Goal: Task Accomplishment & Management: Complete application form

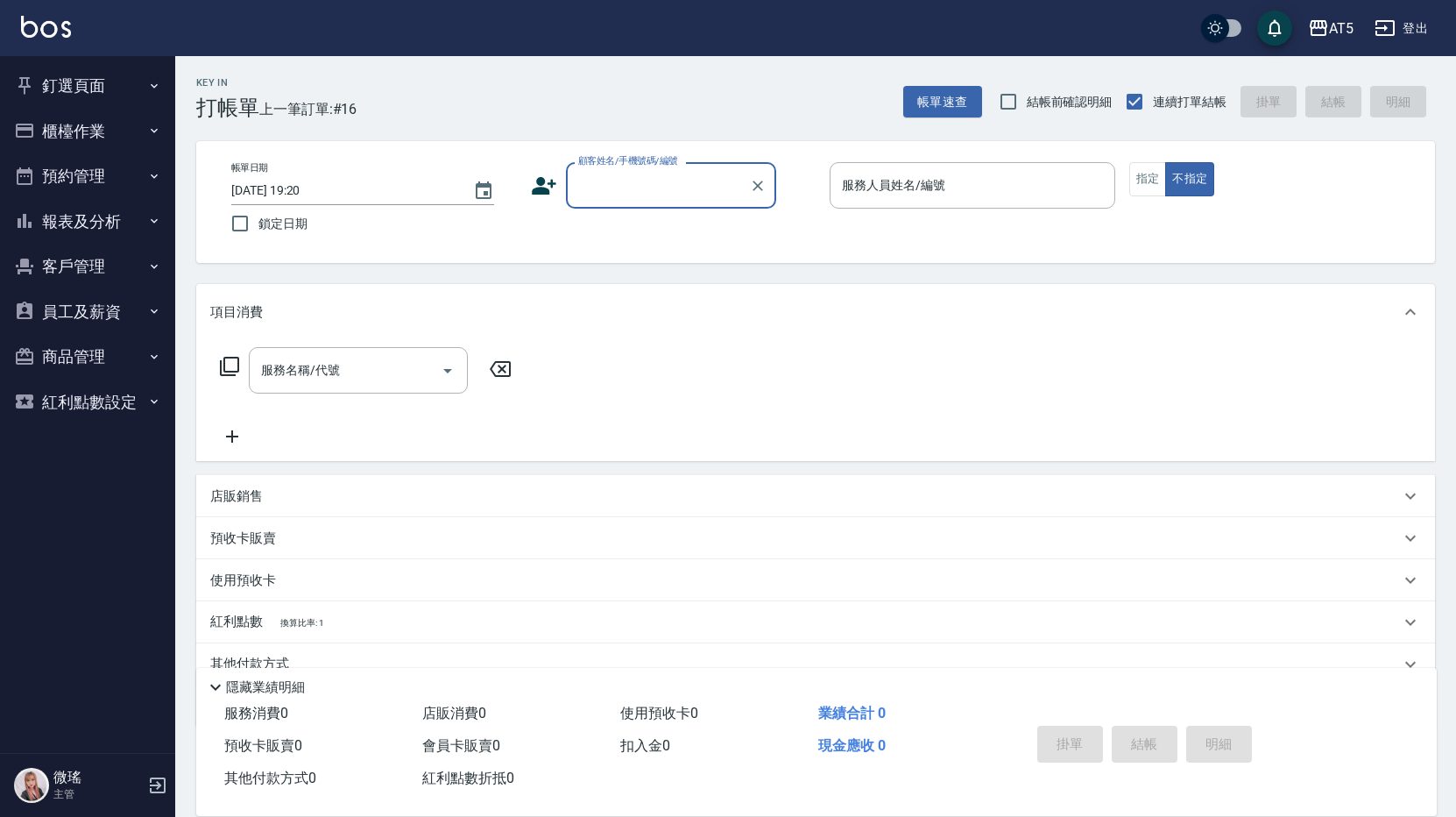
drag, startPoint x: 0, startPoint y: 0, endPoint x: 91, endPoint y: 93, distance: 130.1
click at [91, 93] on button "釘選頁面" at bounding box center [88, 86] width 161 height 46
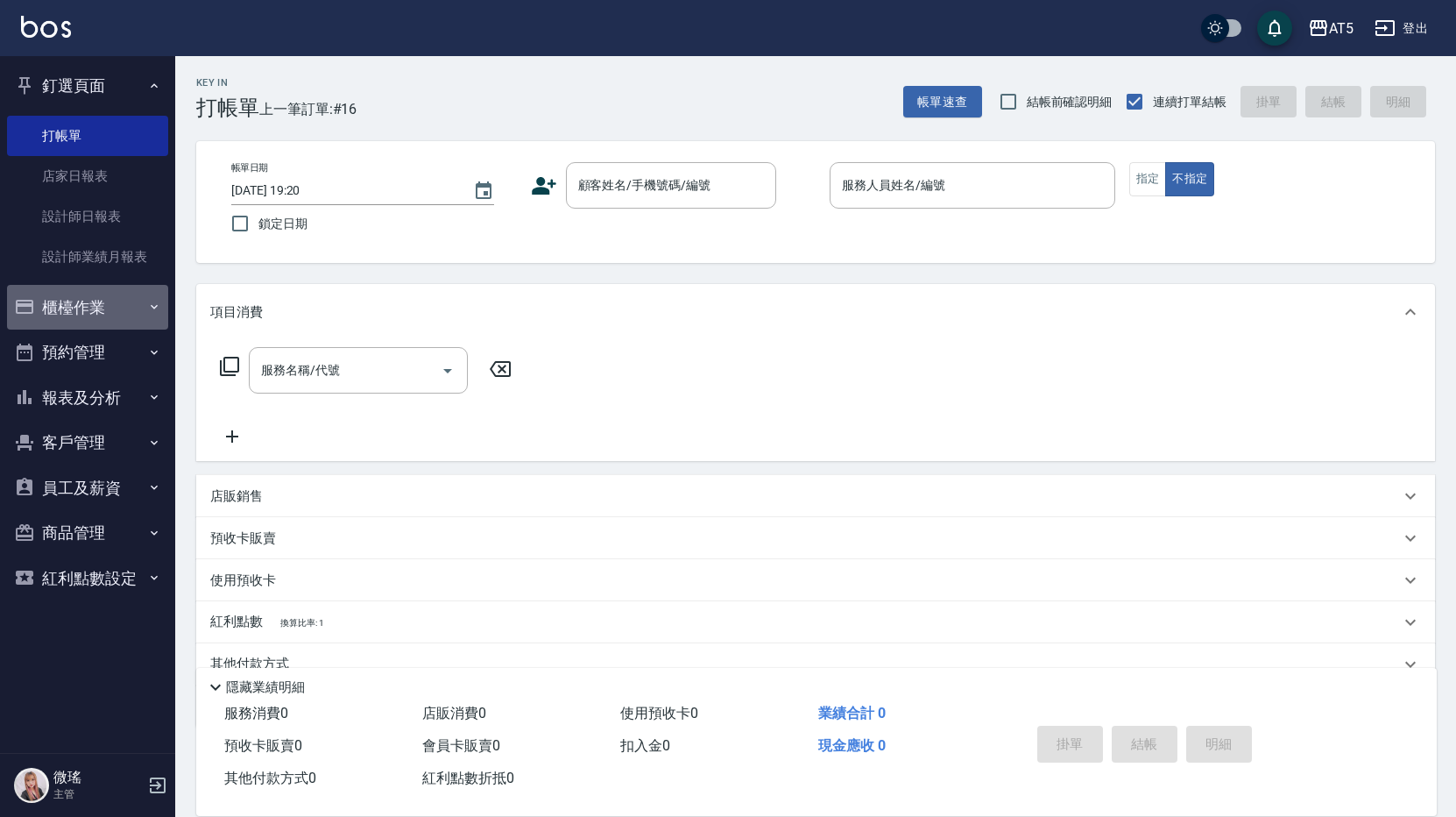
click at [85, 323] on button "櫃檯作業" at bounding box center [88, 307] width 161 height 46
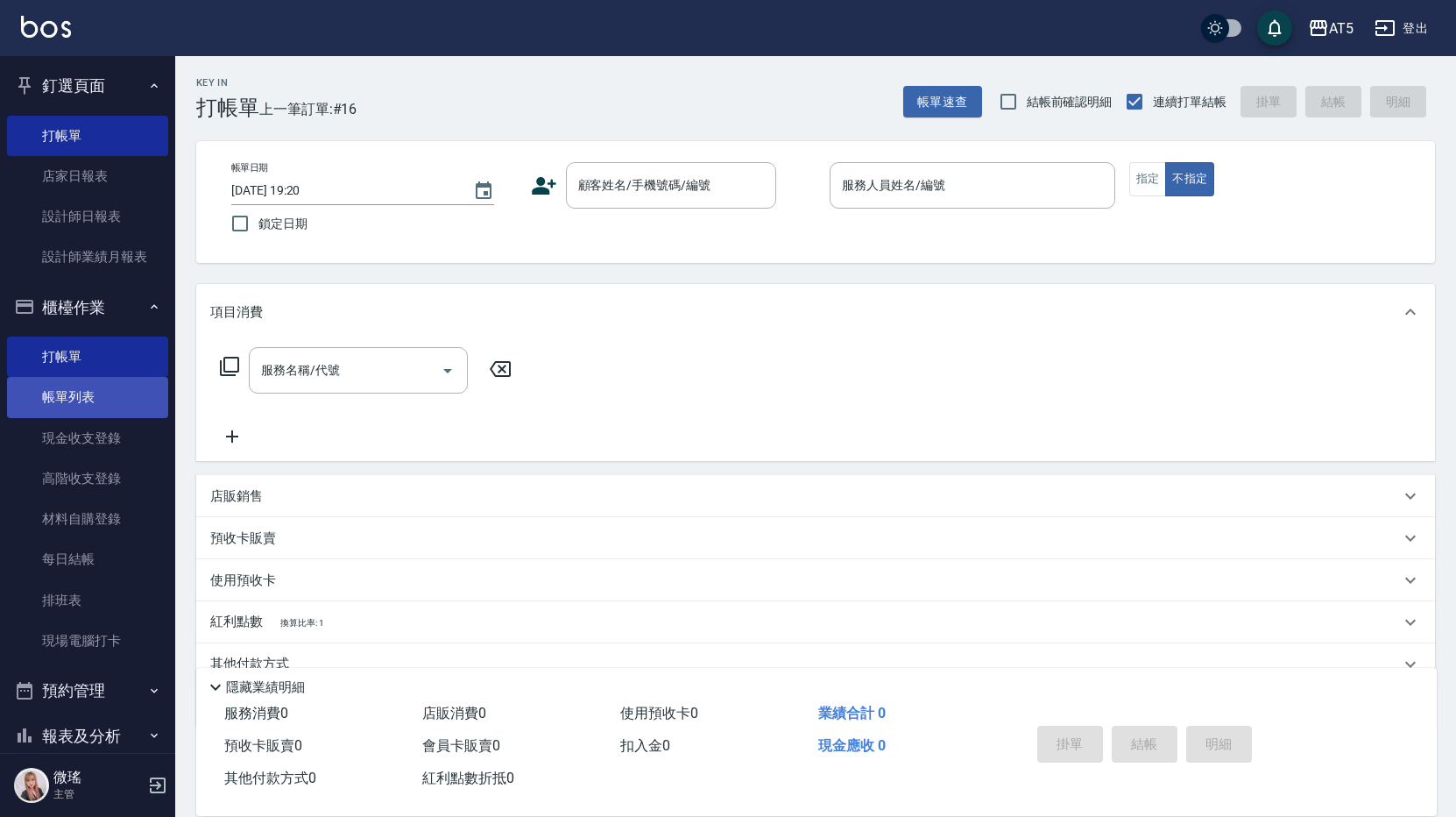
click at [87, 400] on link "帳單列表" at bounding box center [88, 397] width 161 height 41
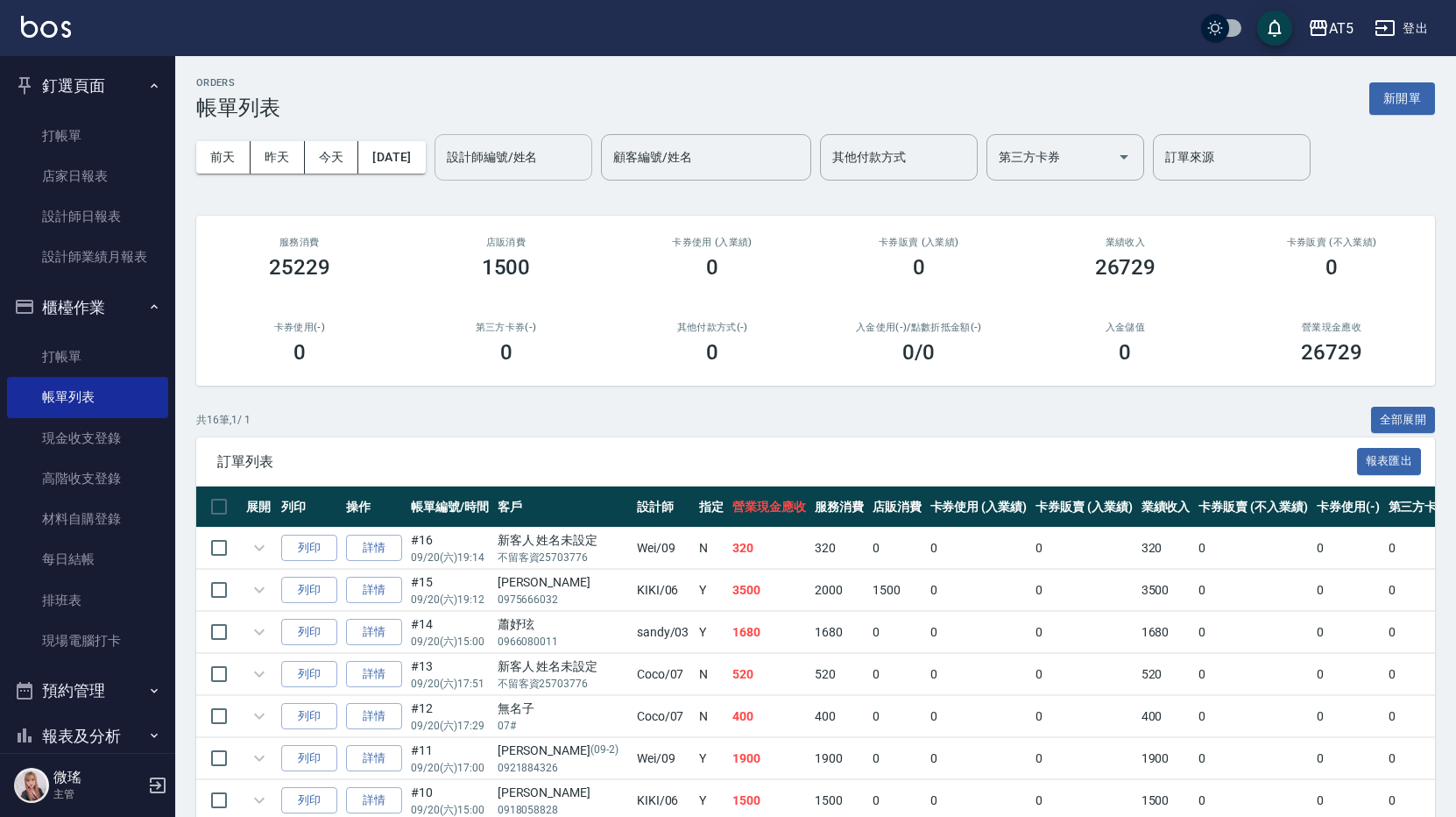
click at [514, 151] on input "設計師編號/姓名" at bounding box center [513, 157] width 142 height 31
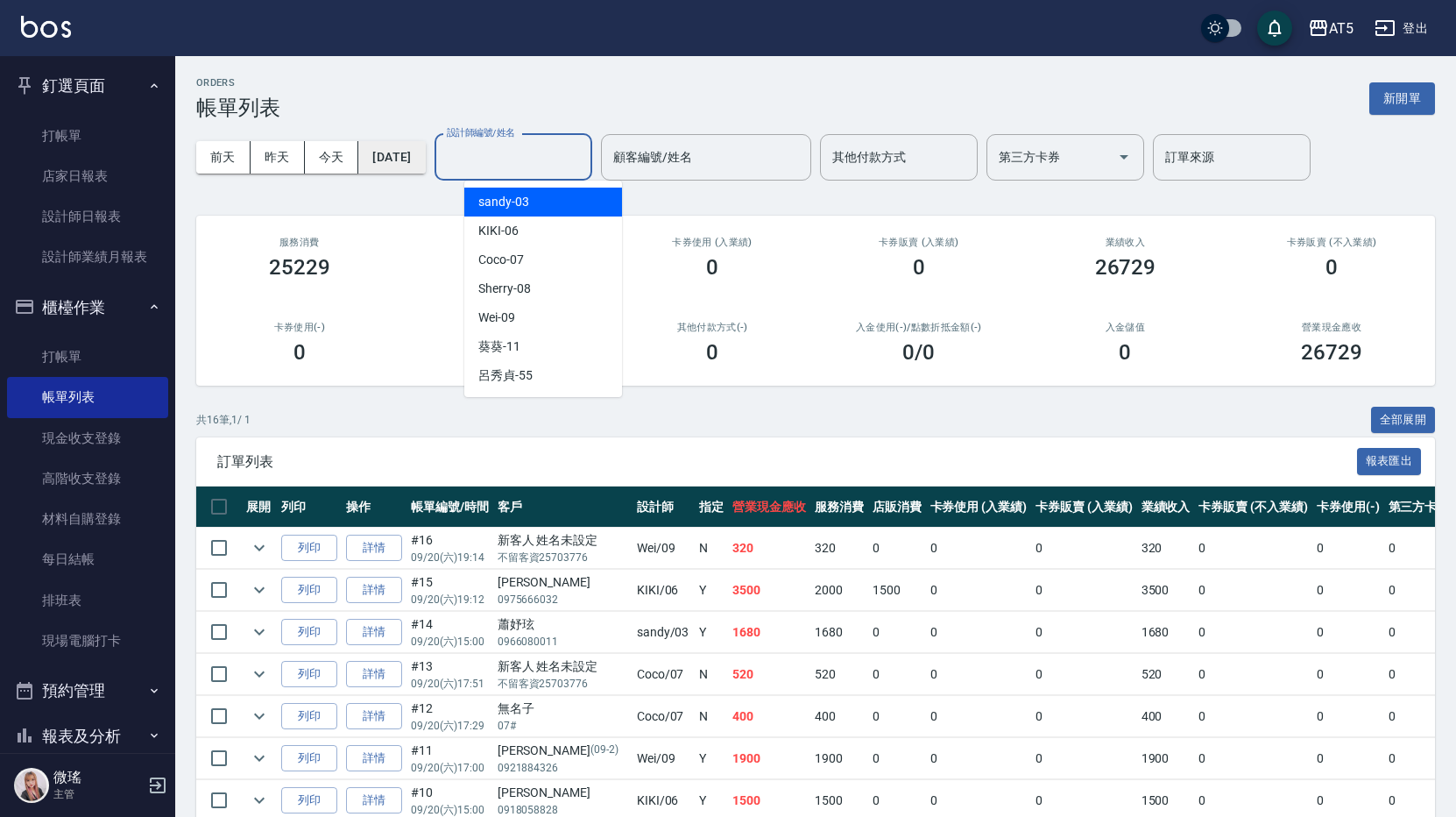
click at [425, 153] on button "[DATE]" at bounding box center [391, 157] width 67 height 33
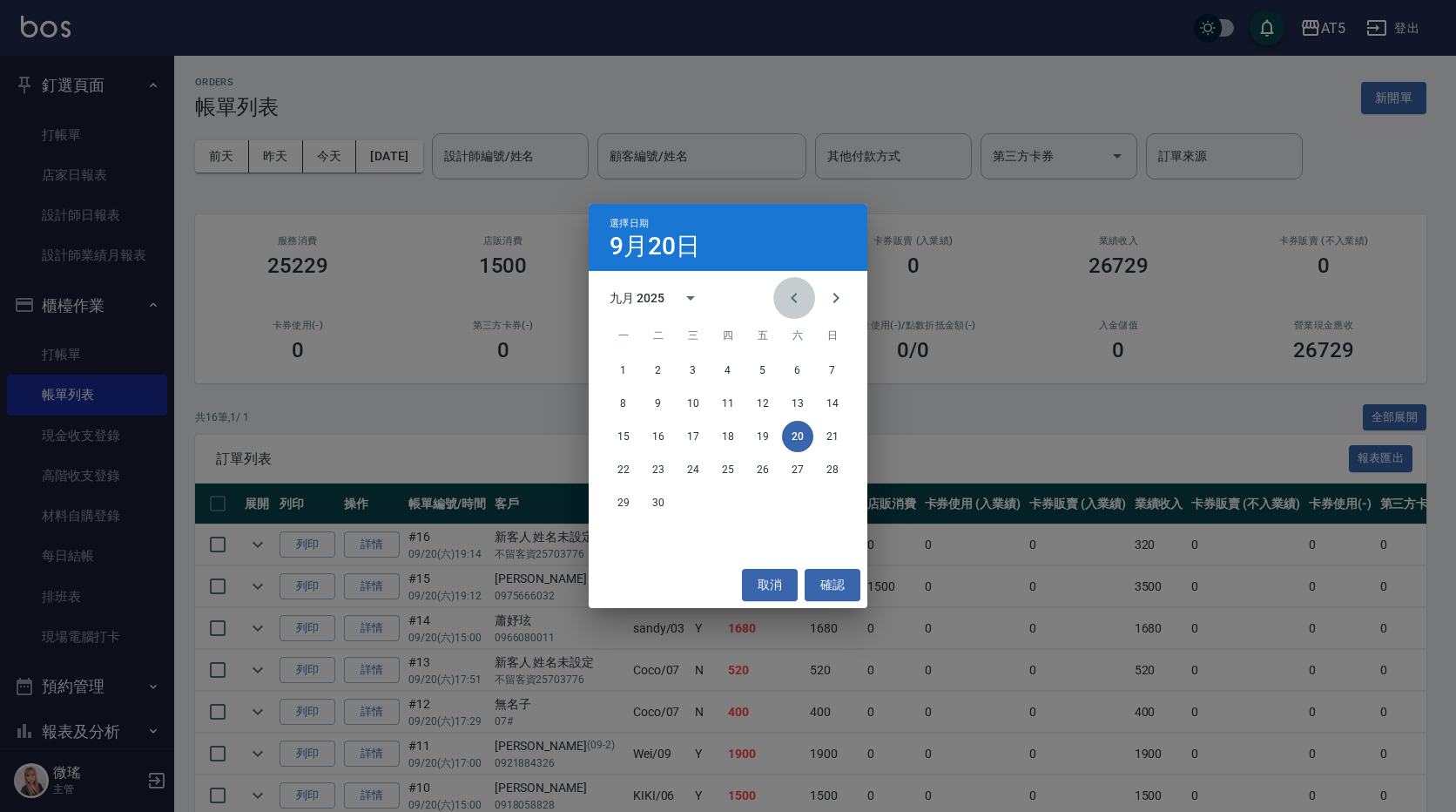
click at [794, 296] on icon "Previous month" at bounding box center [794, 298] width 6 height 11
click at [794, 471] on button "23" at bounding box center [798, 470] width 32 height 32
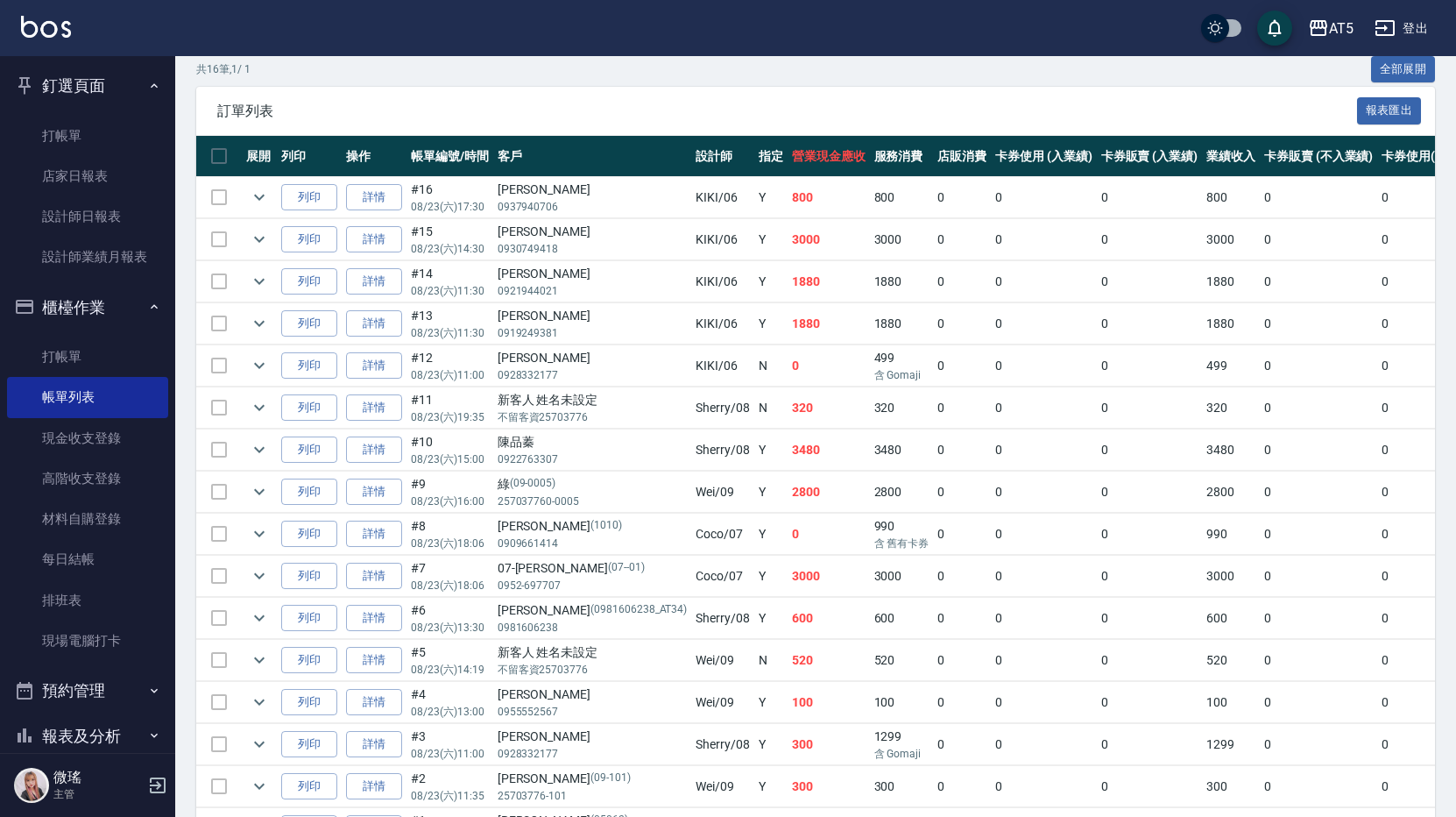
scroll to position [466, 0]
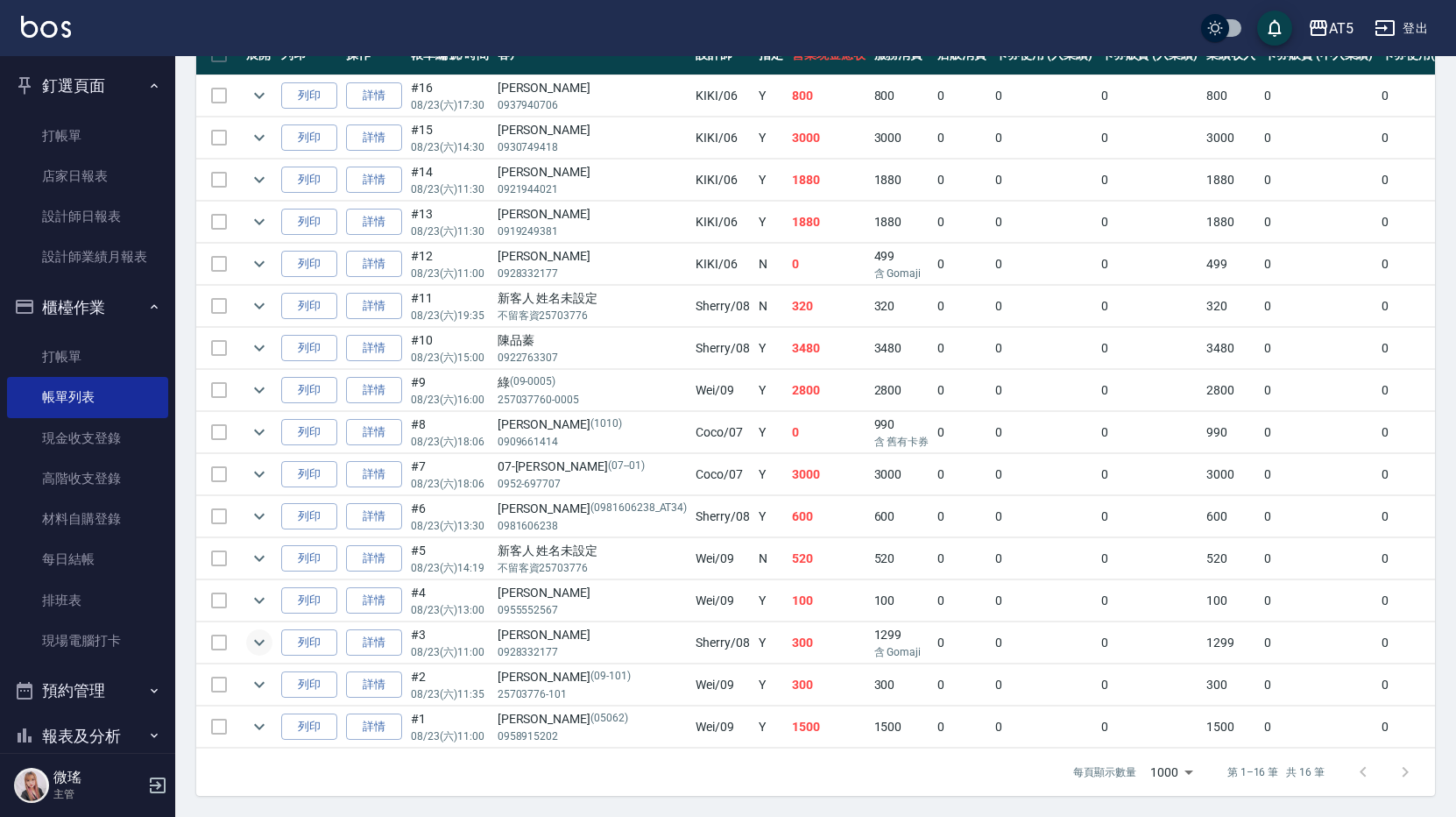
click at [257, 632] on icon "expand row" at bounding box center [259, 642] width 21 height 21
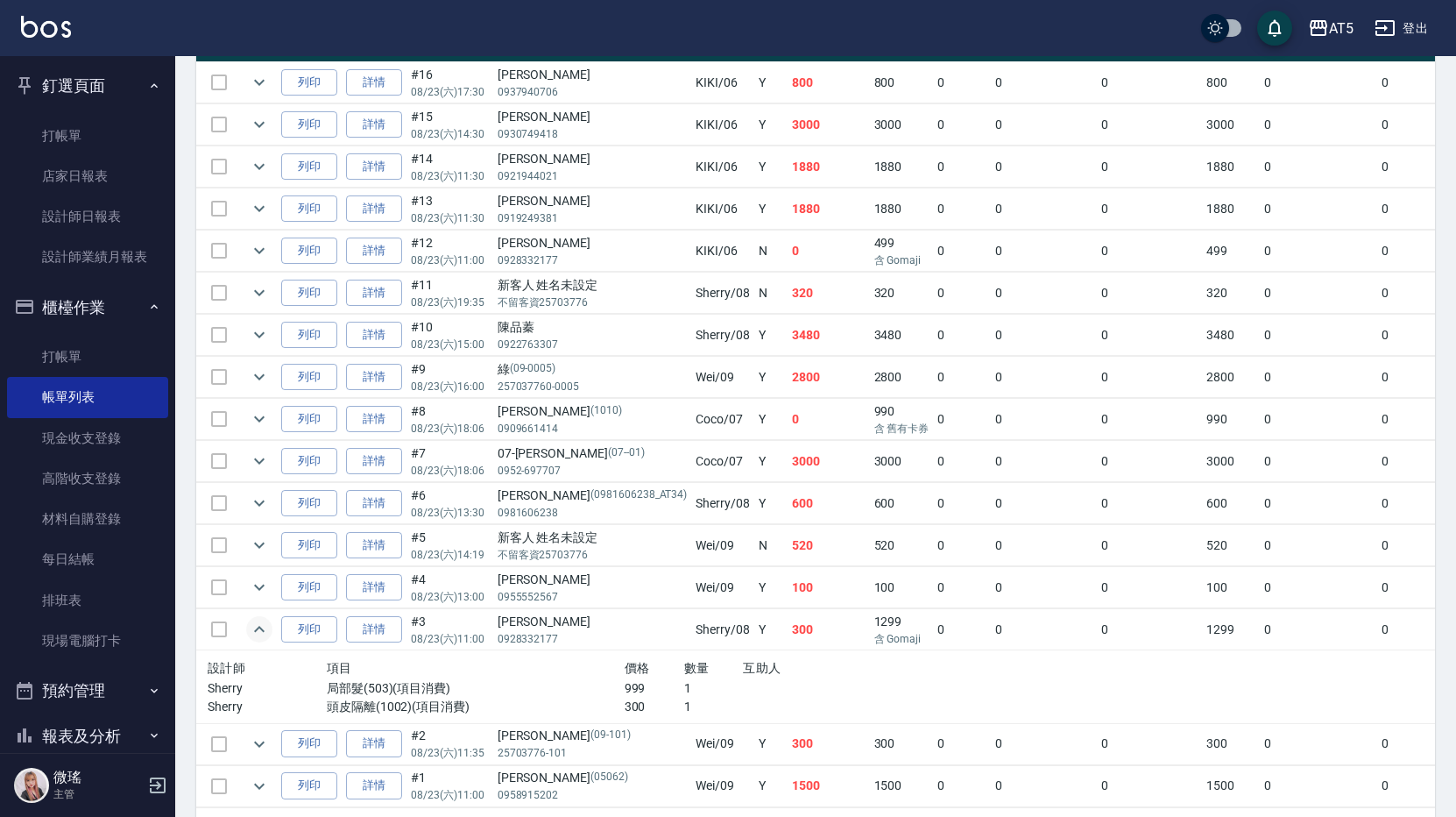
scroll to position [538, 0]
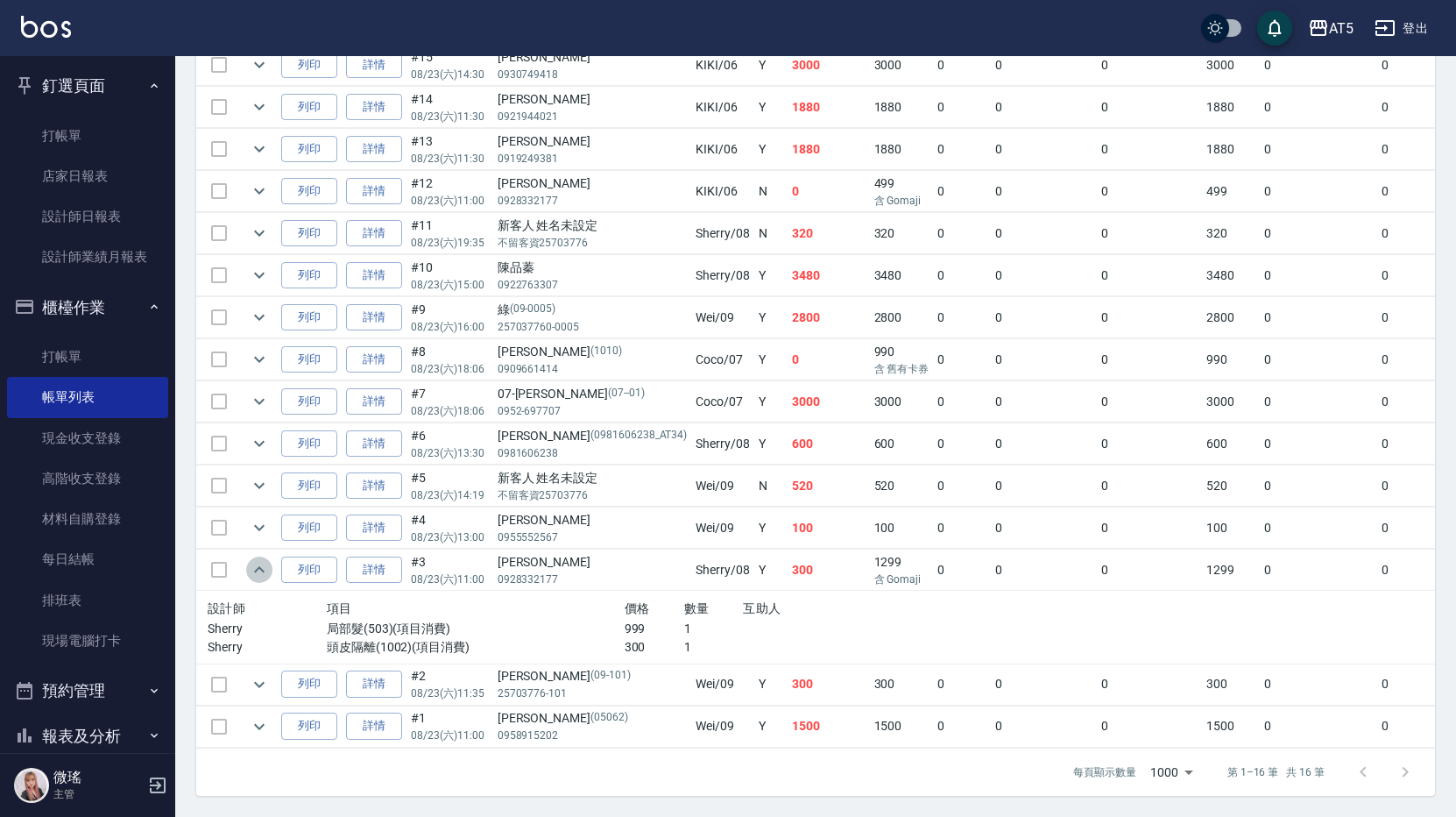
click at [257, 559] on icon "expand row" at bounding box center [259, 569] width 21 height 21
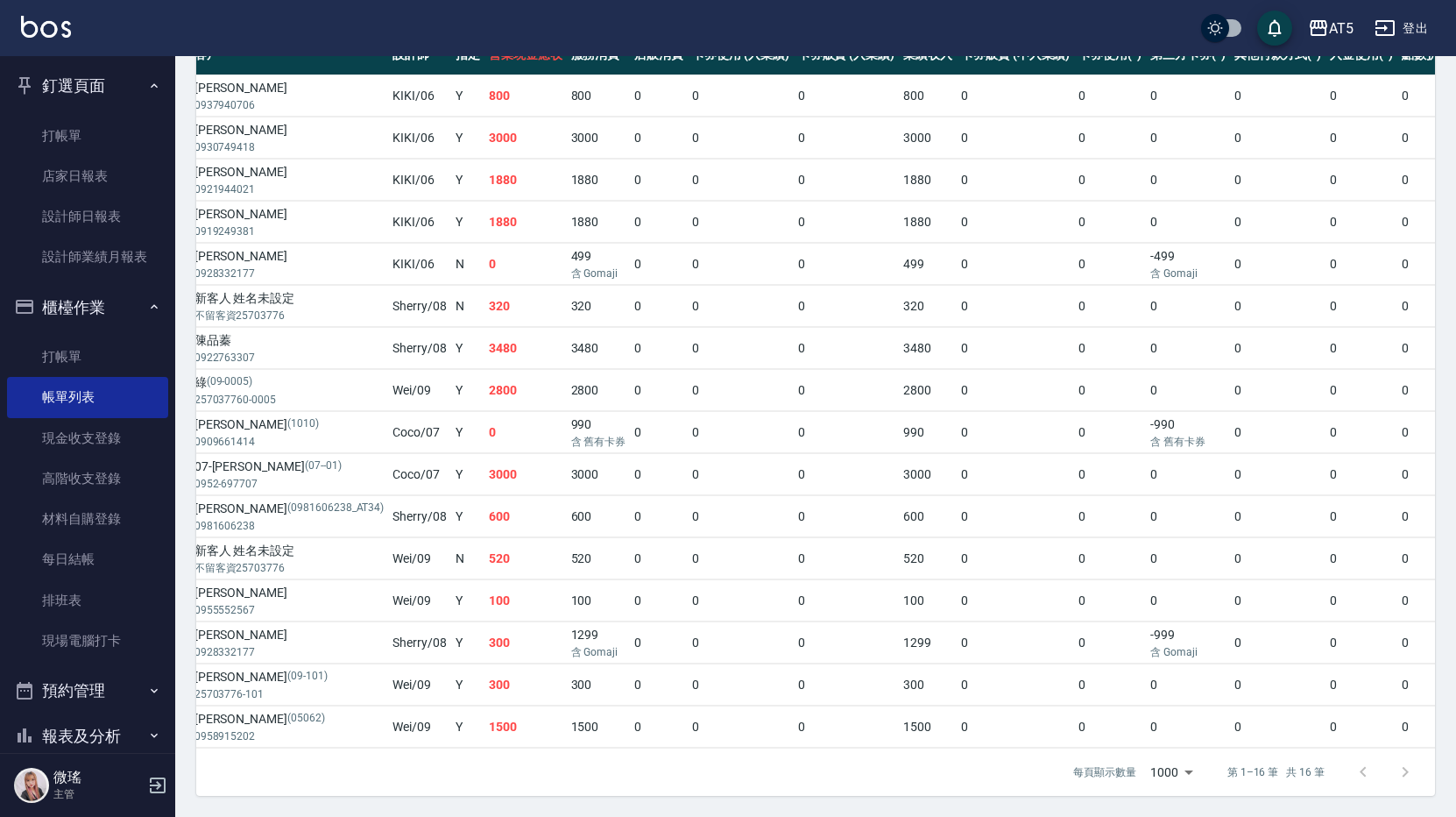
scroll to position [0, 0]
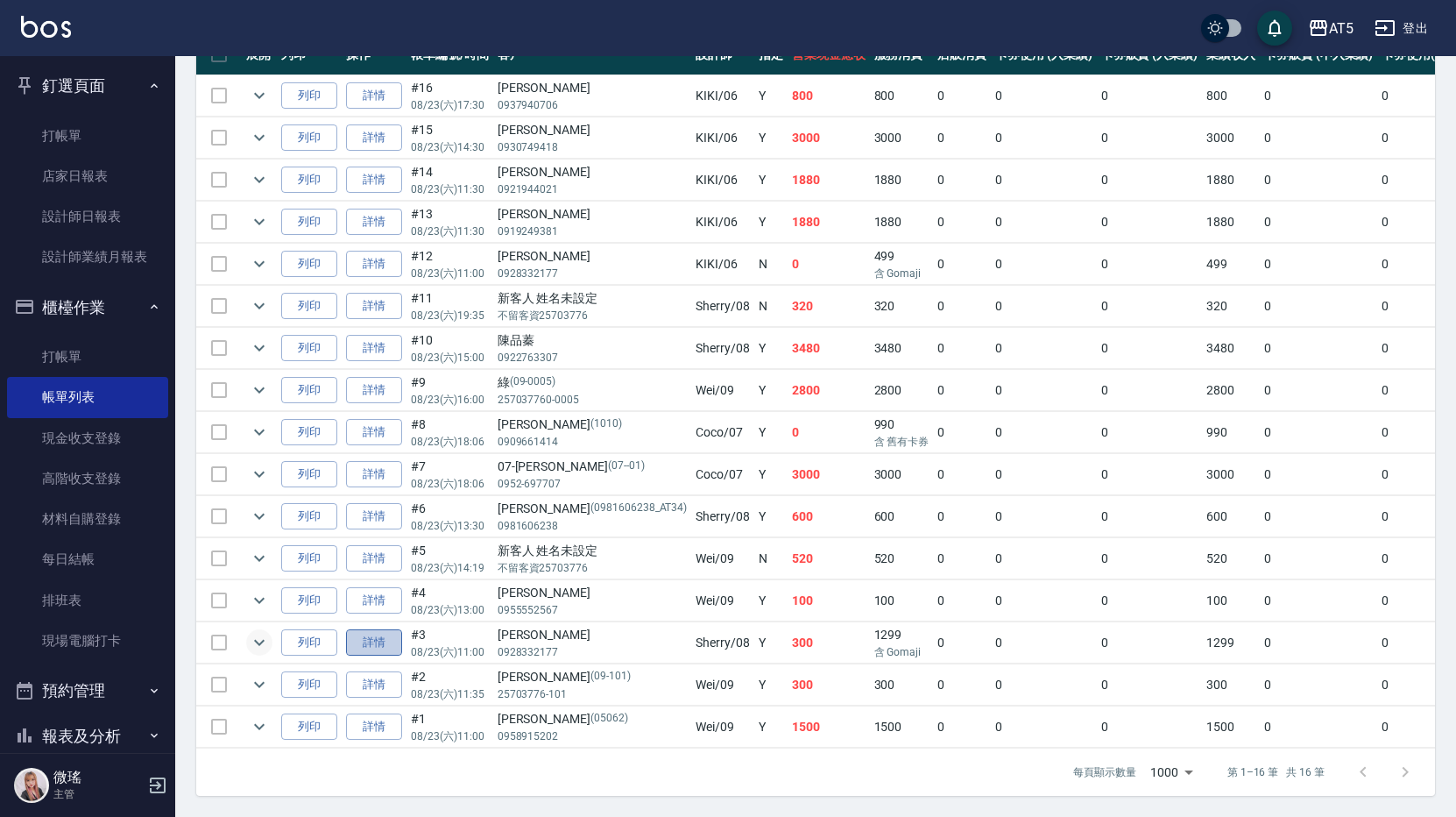
click at [361, 629] on link "詳情" at bounding box center [374, 642] width 56 height 27
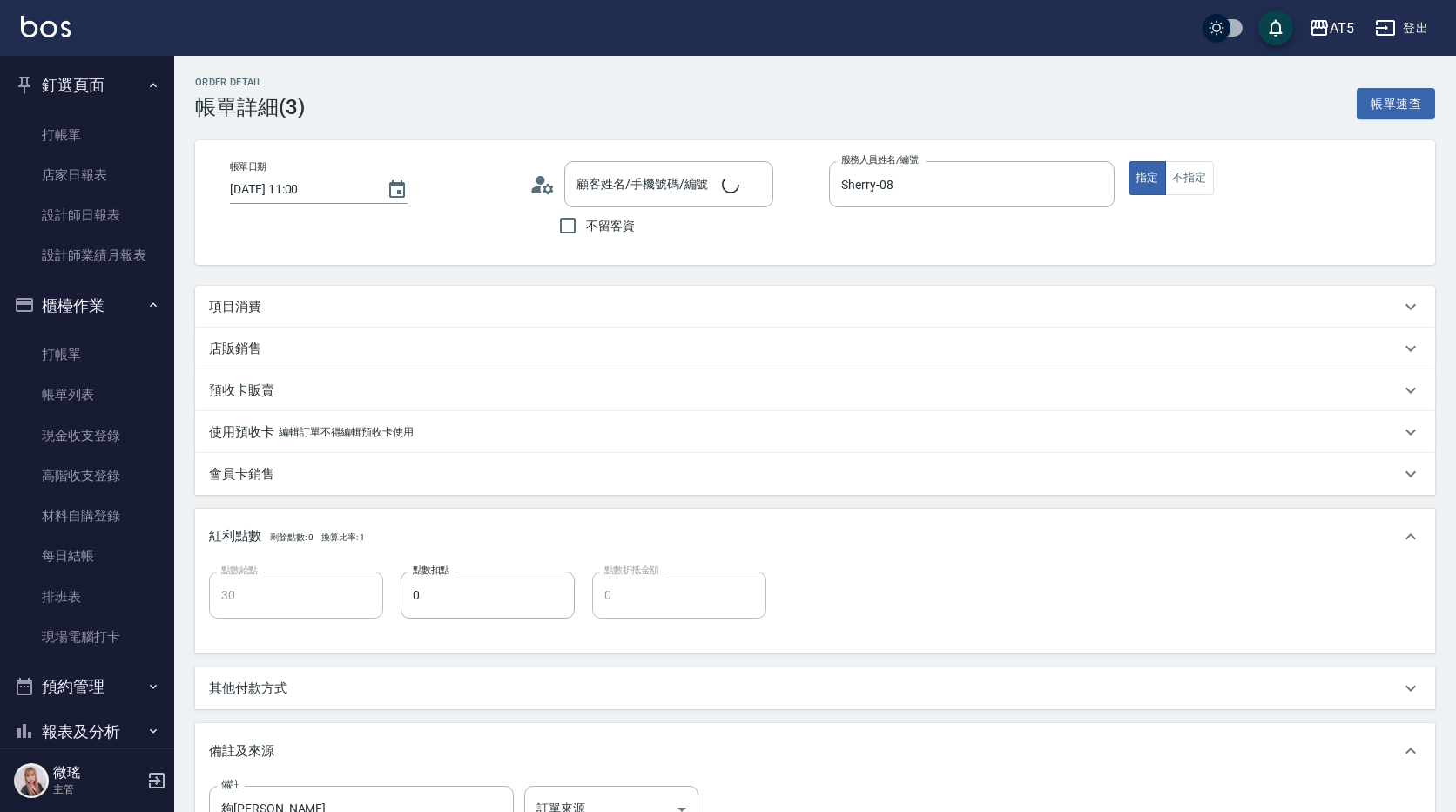
type input "[DATE] 11:00"
type input "Sherry-08"
type input "30"
type input "夠[PERSON_NAME]"
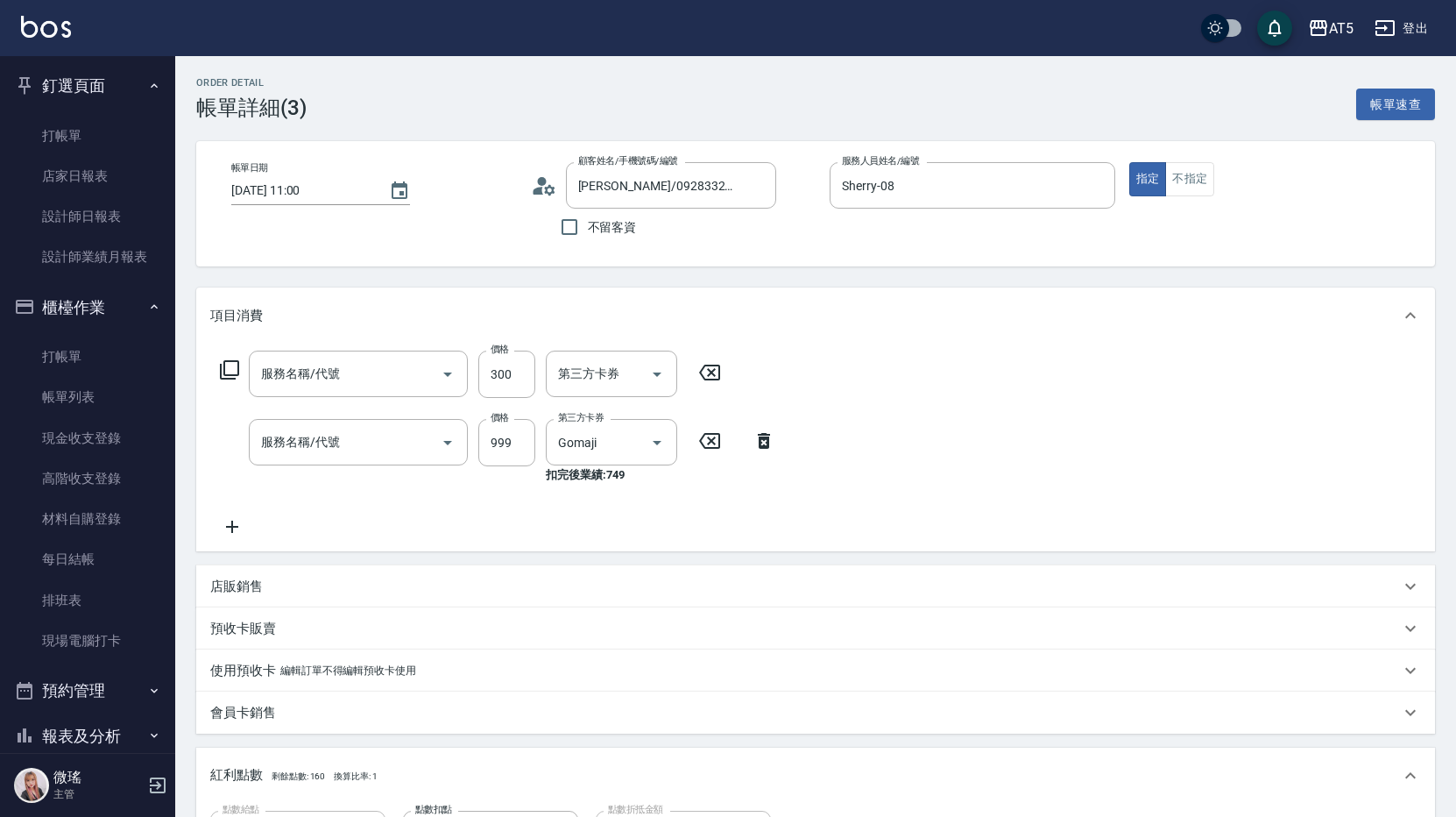
type input "[PERSON_NAME]/0928332177/null"
type input "頭皮隔離(1002)"
type input "局部髮(503)"
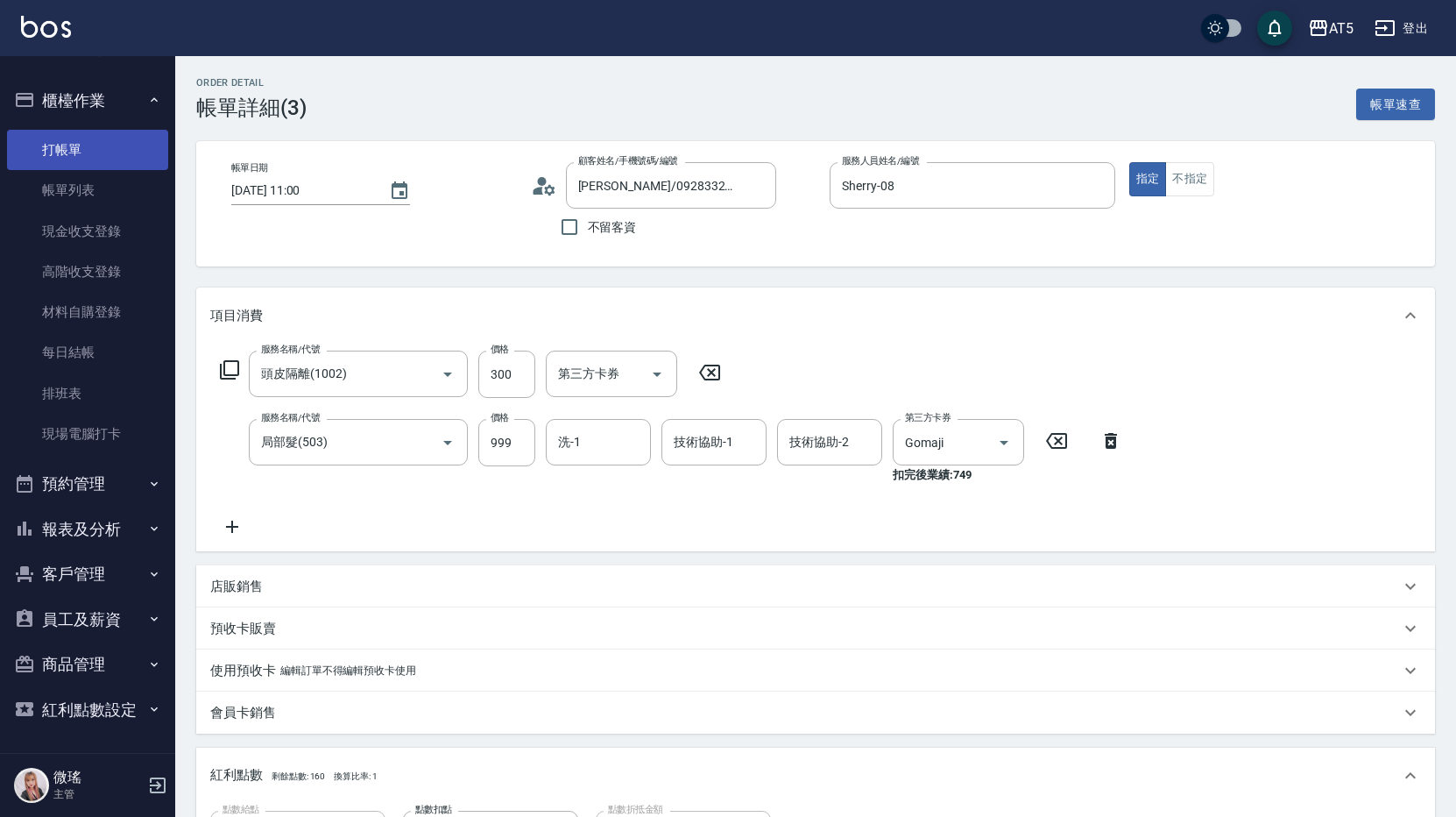
click at [77, 140] on link "打帳單" at bounding box center [88, 149] width 161 height 41
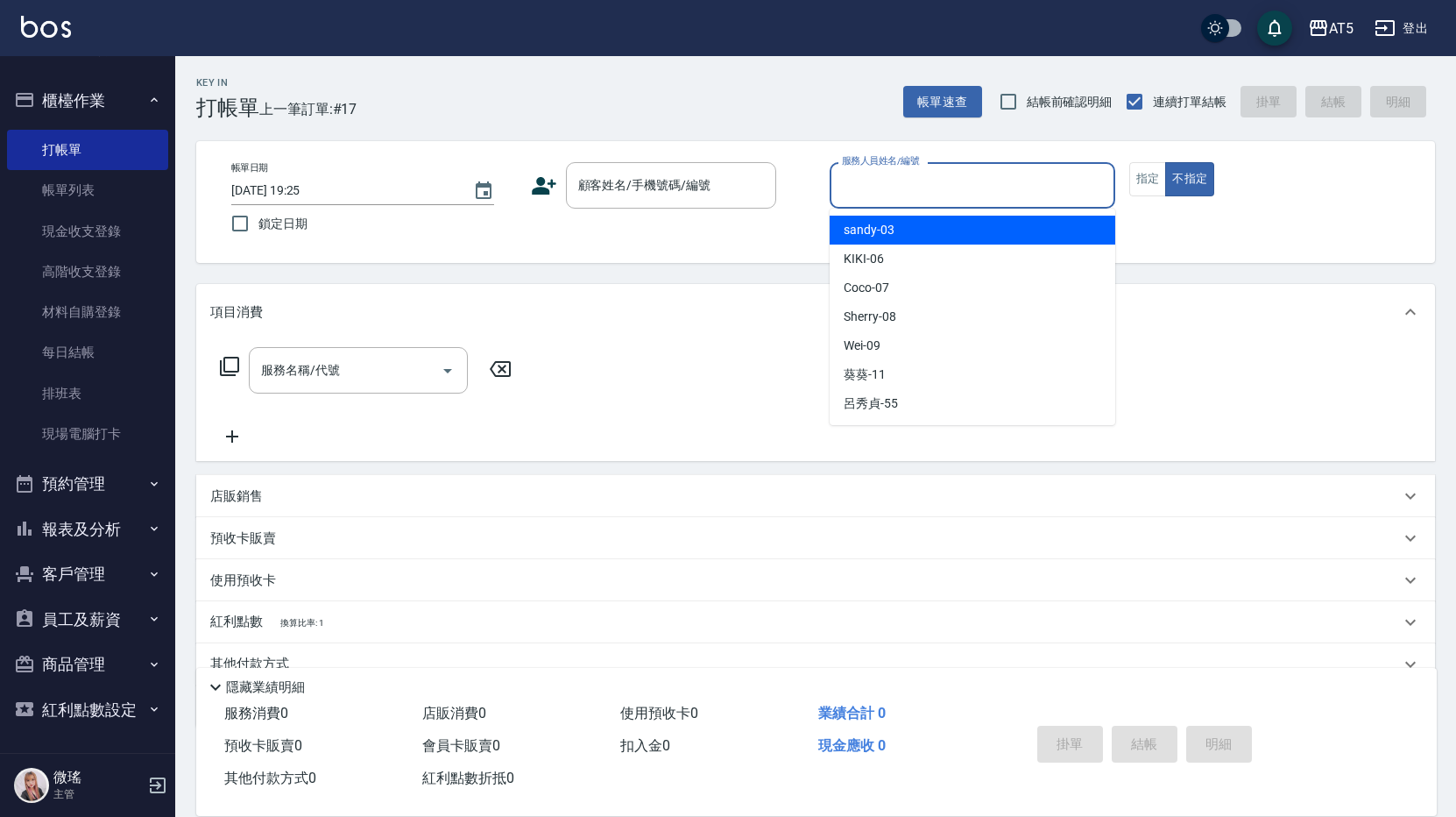
click at [877, 178] on div "服務人員姓名/編號 服務人員姓名/編號" at bounding box center [972, 185] width 285 height 47
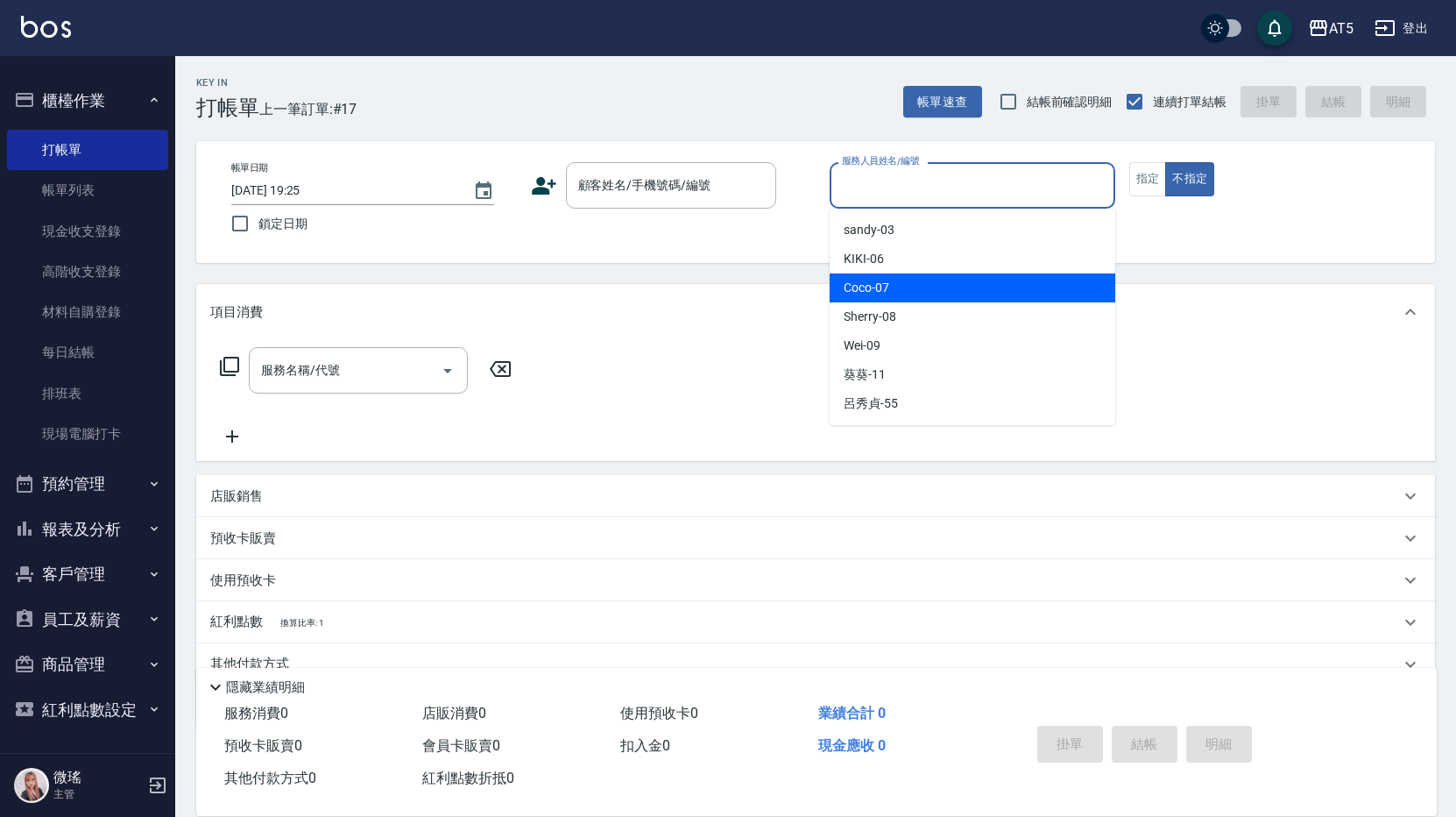
click at [936, 283] on div "Coco -07" at bounding box center [972, 288] width 285 height 29
type input "Coco-07"
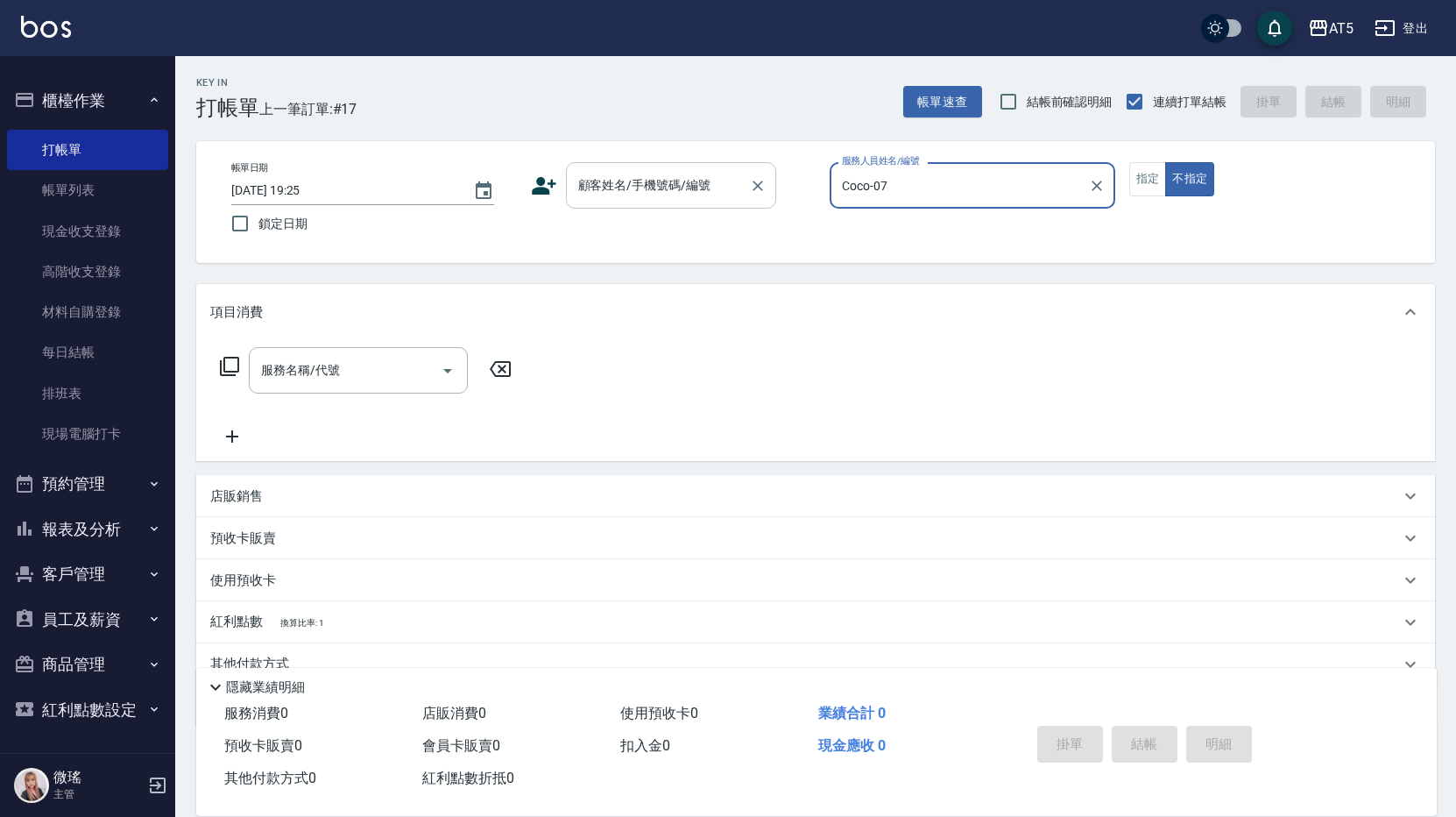
click at [643, 188] on input "顧客姓名/手機號碼/編號" at bounding box center [657, 185] width 168 height 31
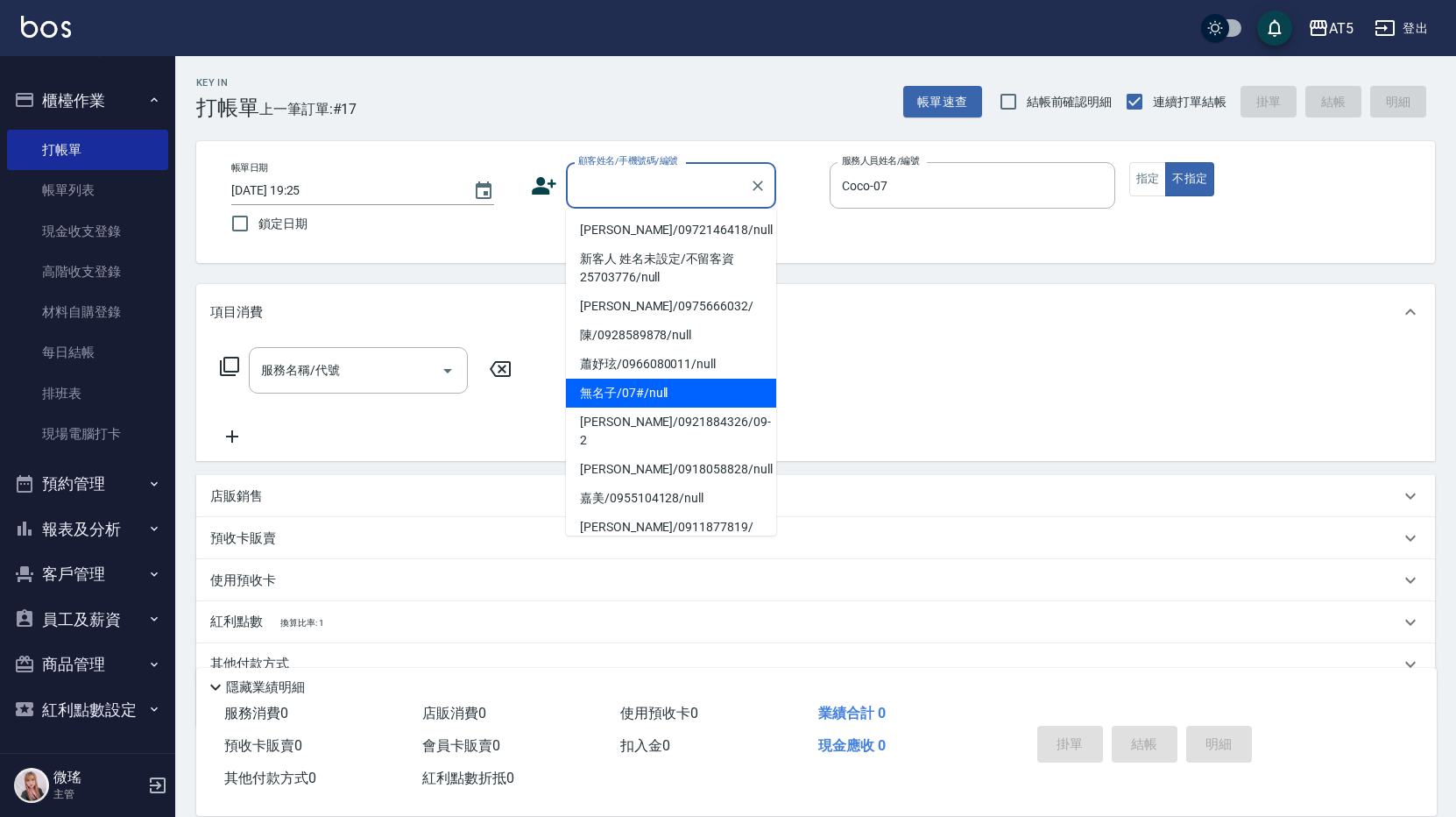
click at [708, 403] on li "無名子/07#/null" at bounding box center [670, 392] width 210 height 29
type input "無名子/07#/null"
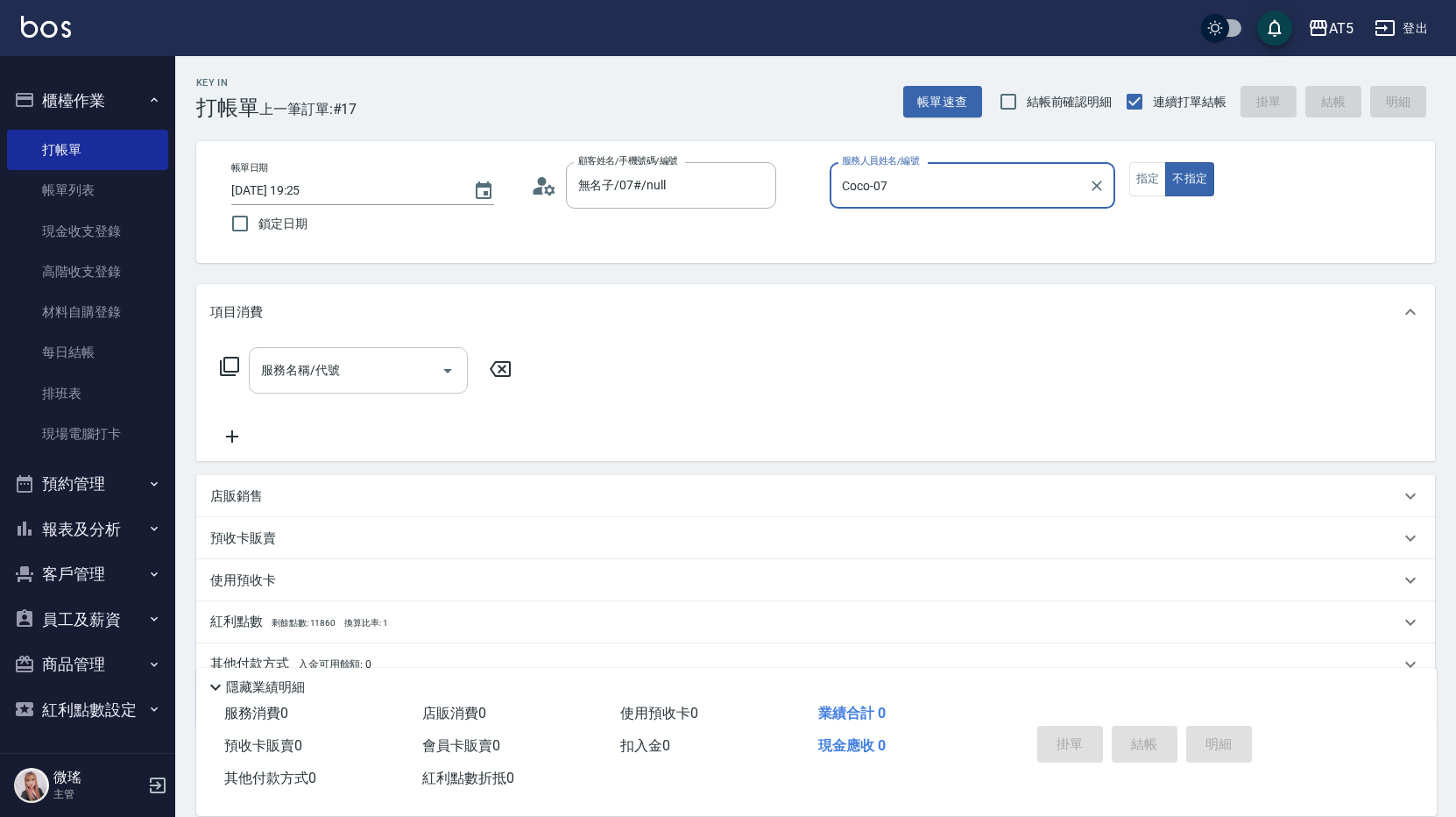
click at [347, 372] on input "服務名稱/代號" at bounding box center [345, 370] width 177 height 31
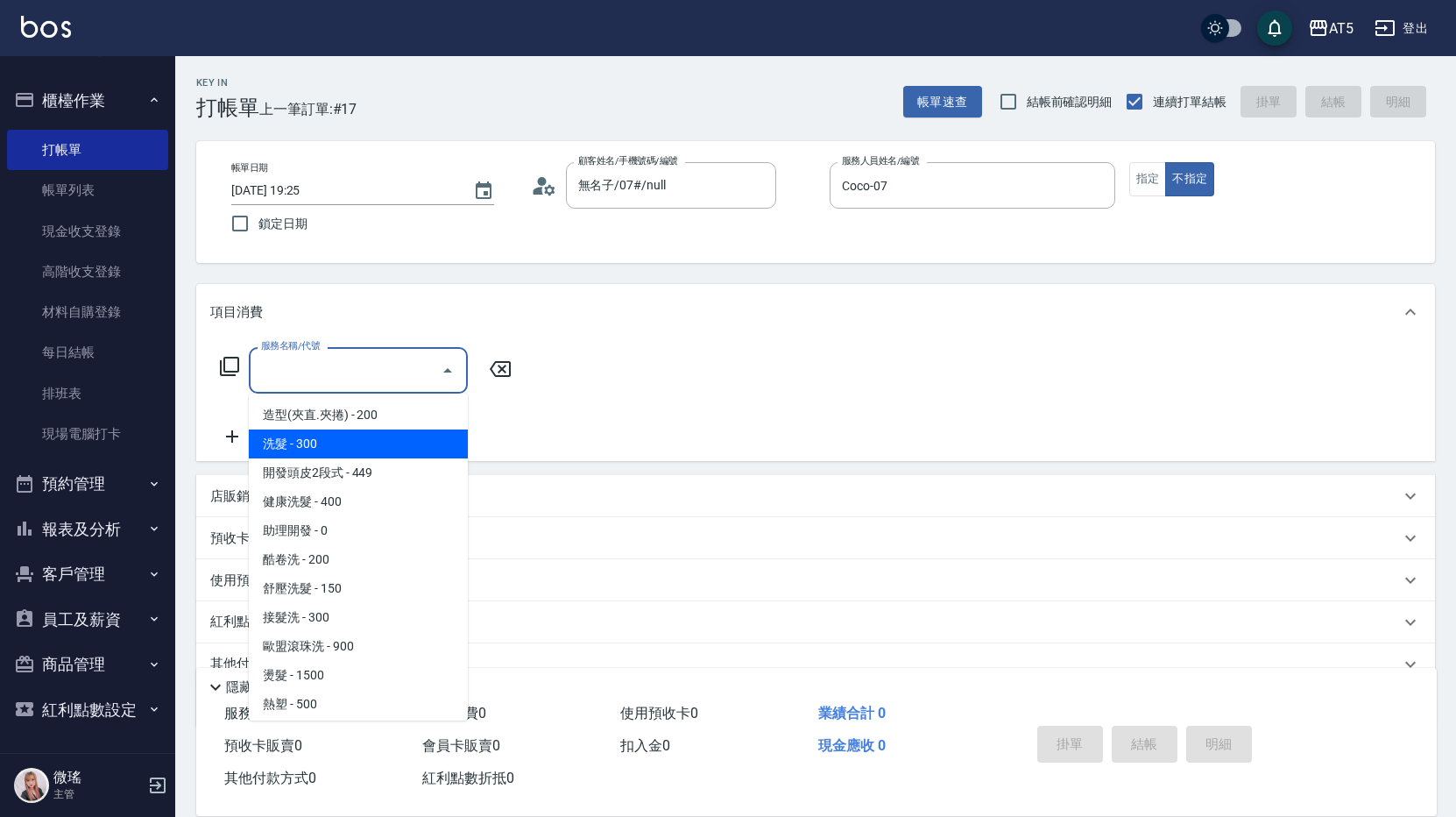
click at [349, 437] on span "洗髮 - 300" at bounding box center [358, 444] width 219 height 29
type input "洗髮(201)"
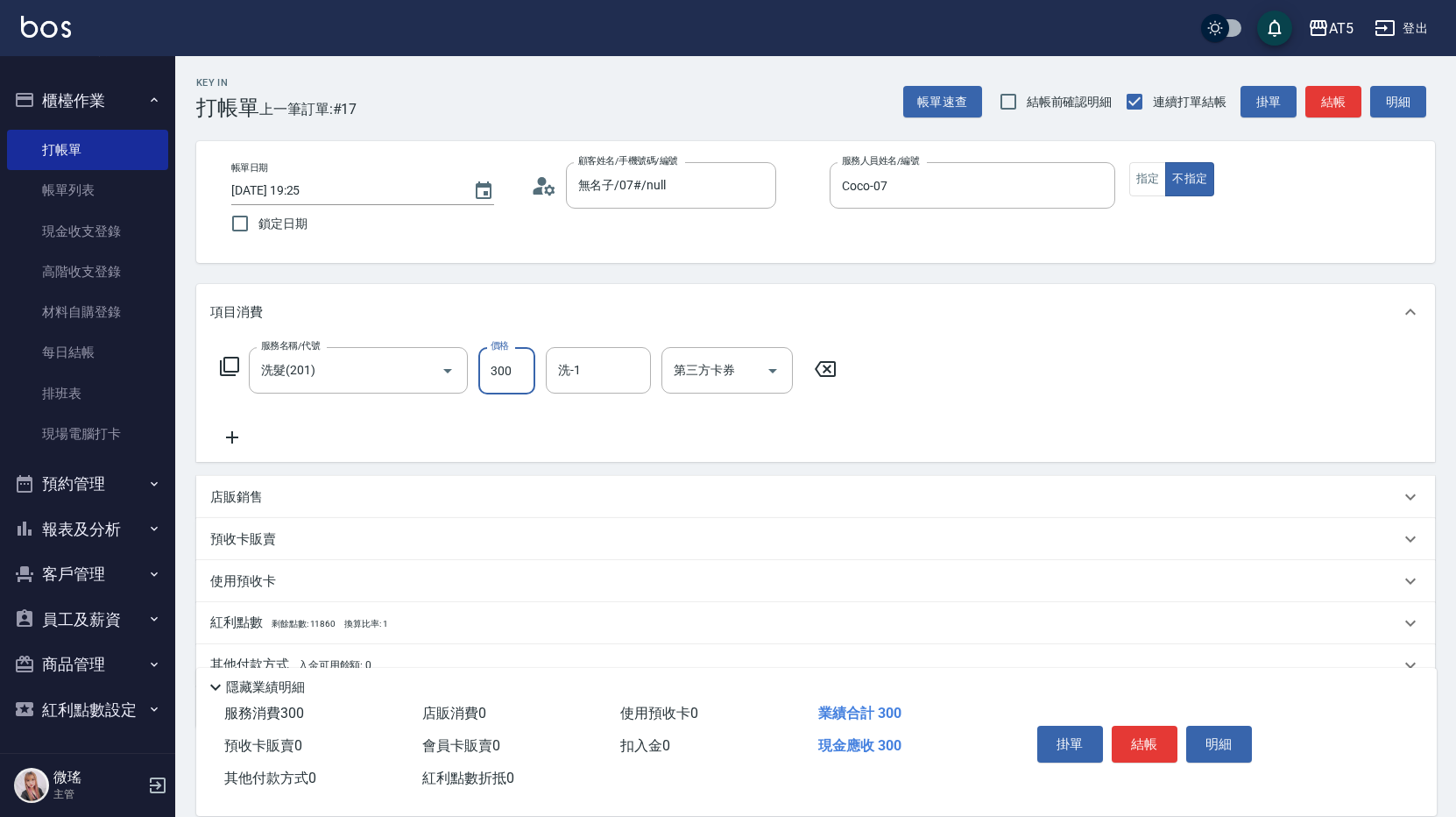
click at [506, 379] on input "300" at bounding box center [506, 371] width 57 height 48
type input "0"
type input "500"
type input "50"
type input "500"
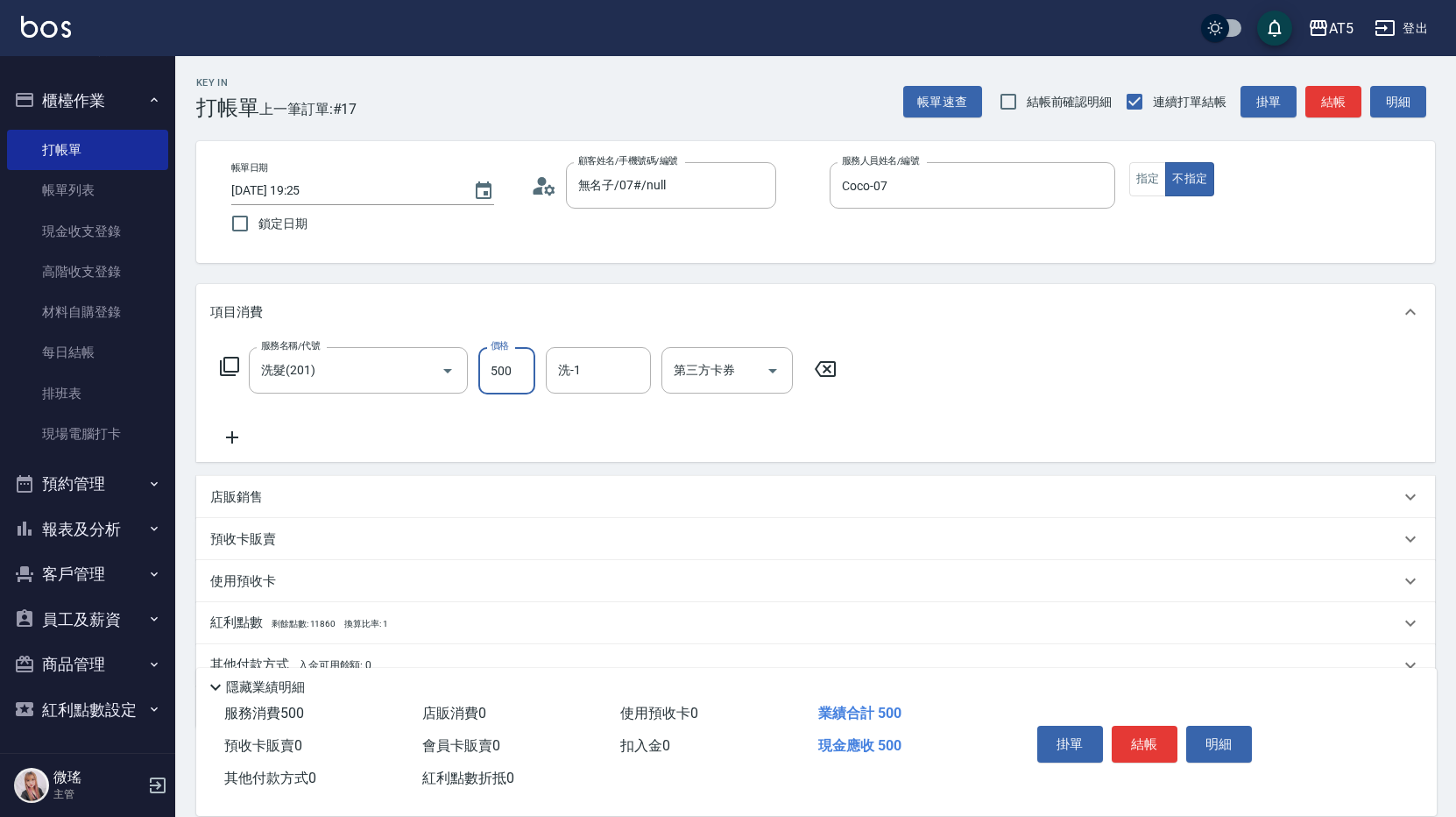
click at [235, 370] on icon at bounding box center [229, 366] width 21 height 21
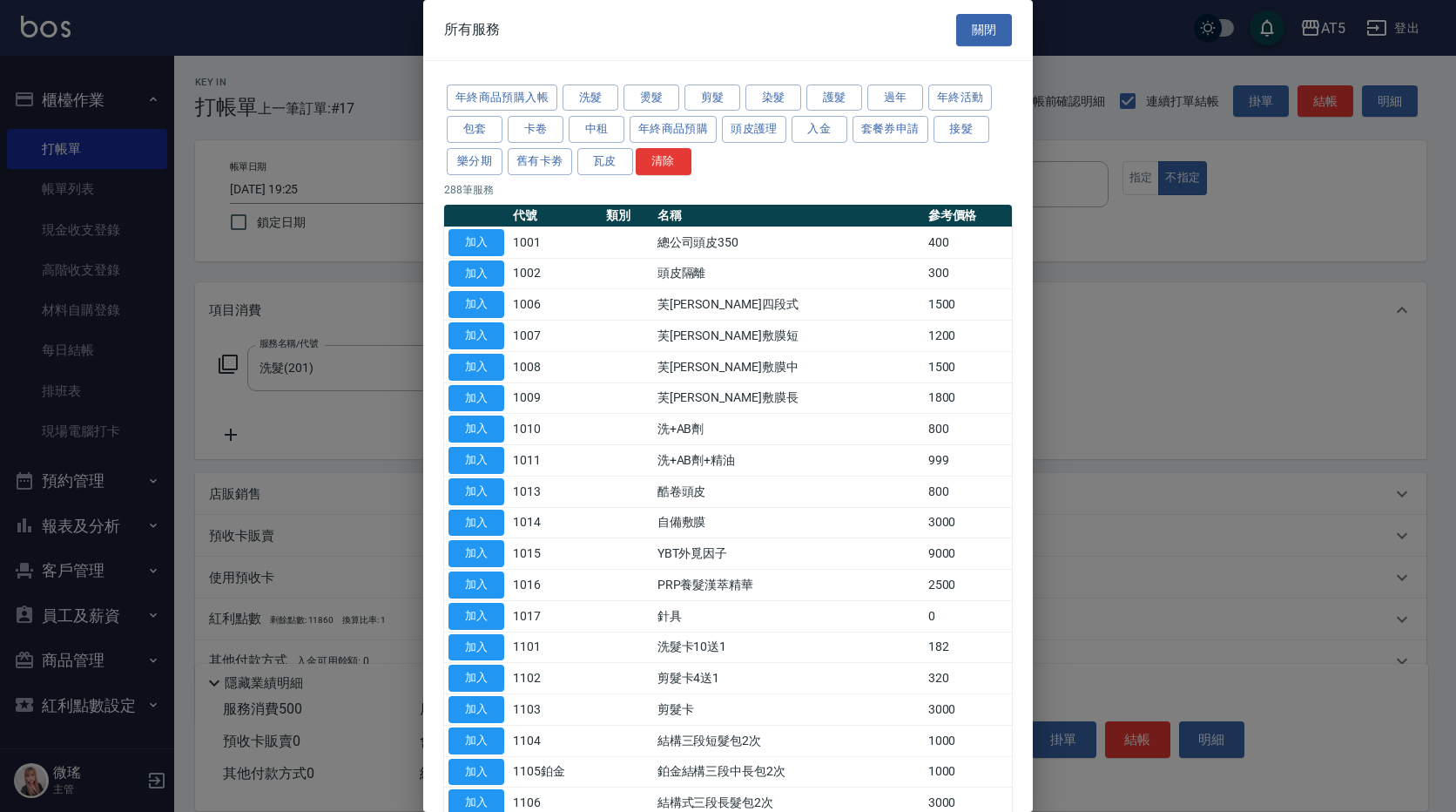
click at [366, 316] on div at bounding box center [728, 406] width 1456 height 812
click at [985, 32] on button "關閉" at bounding box center [984, 30] width 55 height 33
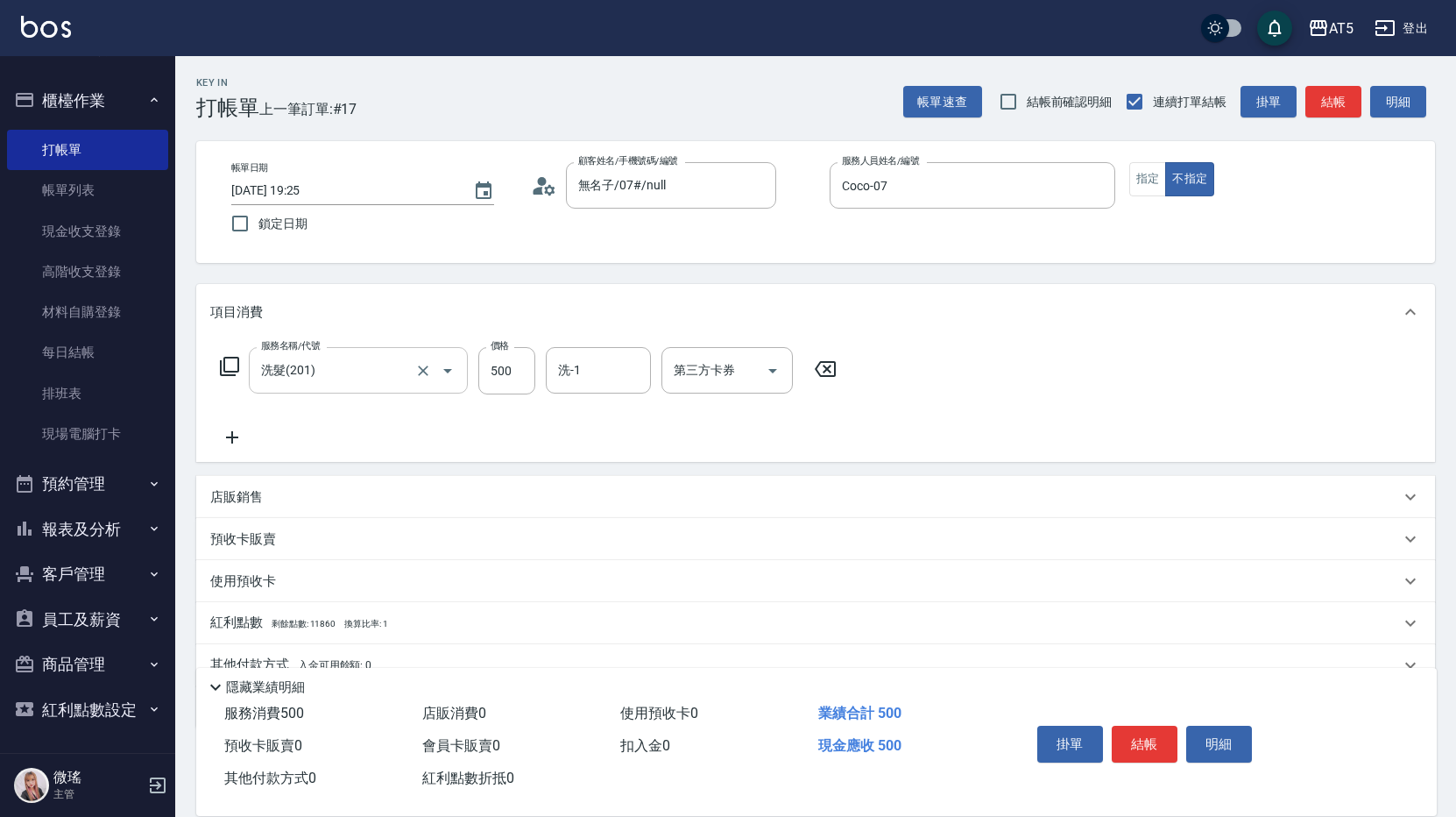
click at [442, 367] on icon "Open" at bounding box center [447, 370] width 21 height 21
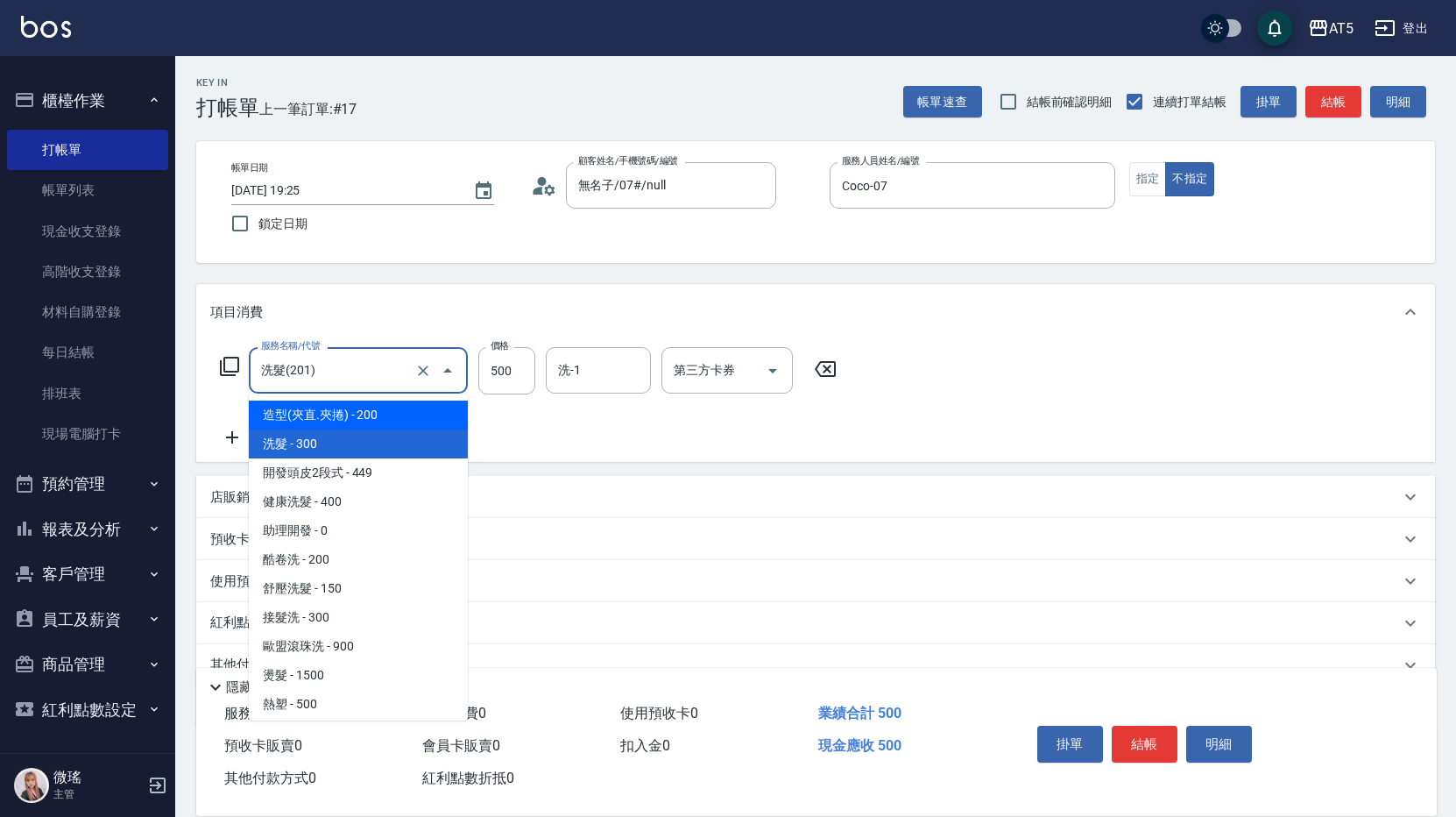
click at [351, 425] on span "造型(夾直.夾捲) - 200" at bounding box center [358, 414] width 219 height 29
type input "造型(夾直.夾捲)(200)"
type input "20"
type input "200"
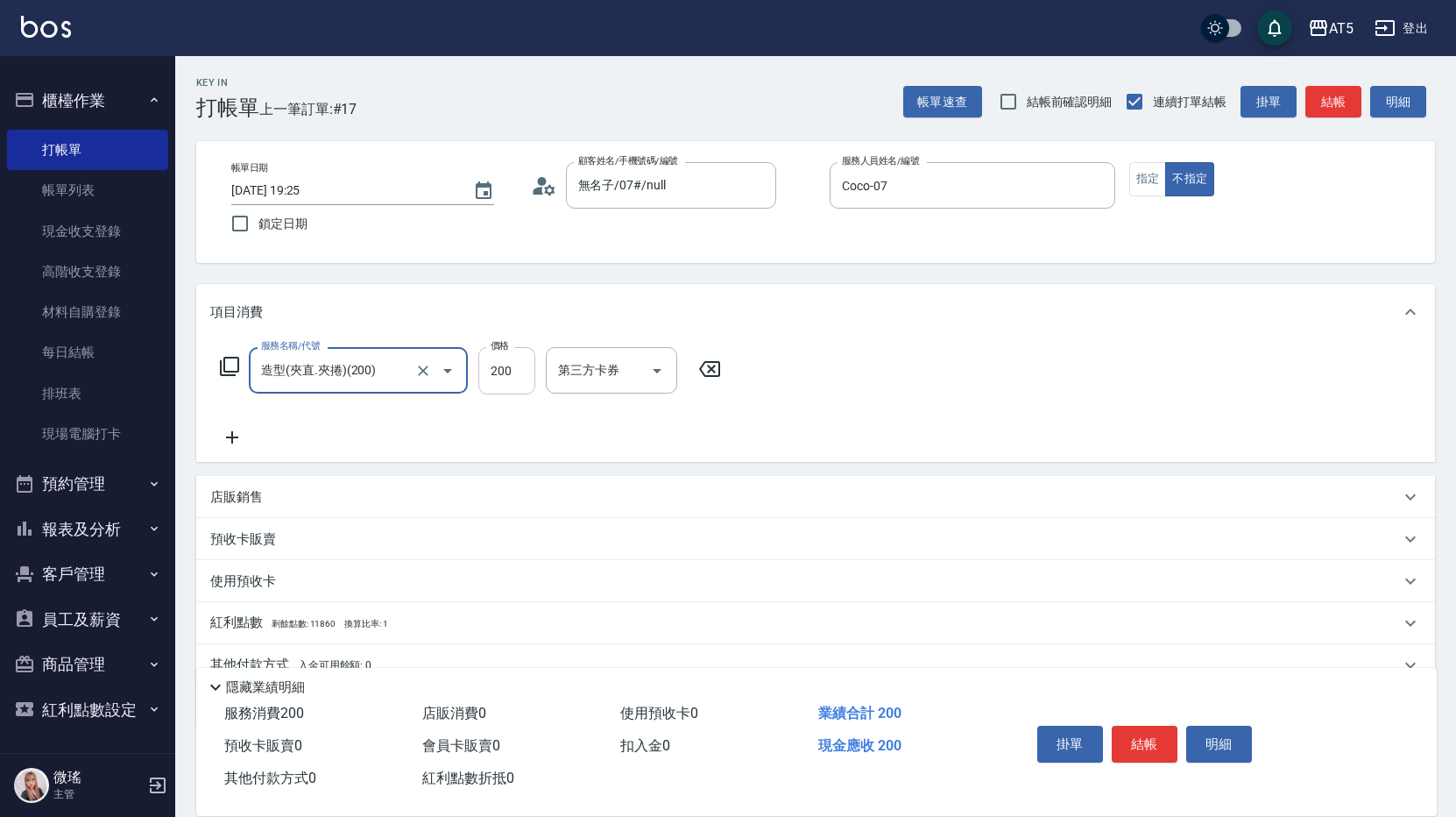
click at [514, 389] on input "200" at bounding box center [506, 371] width 57 height 48
type input "0"
type input "10"
type input "100"
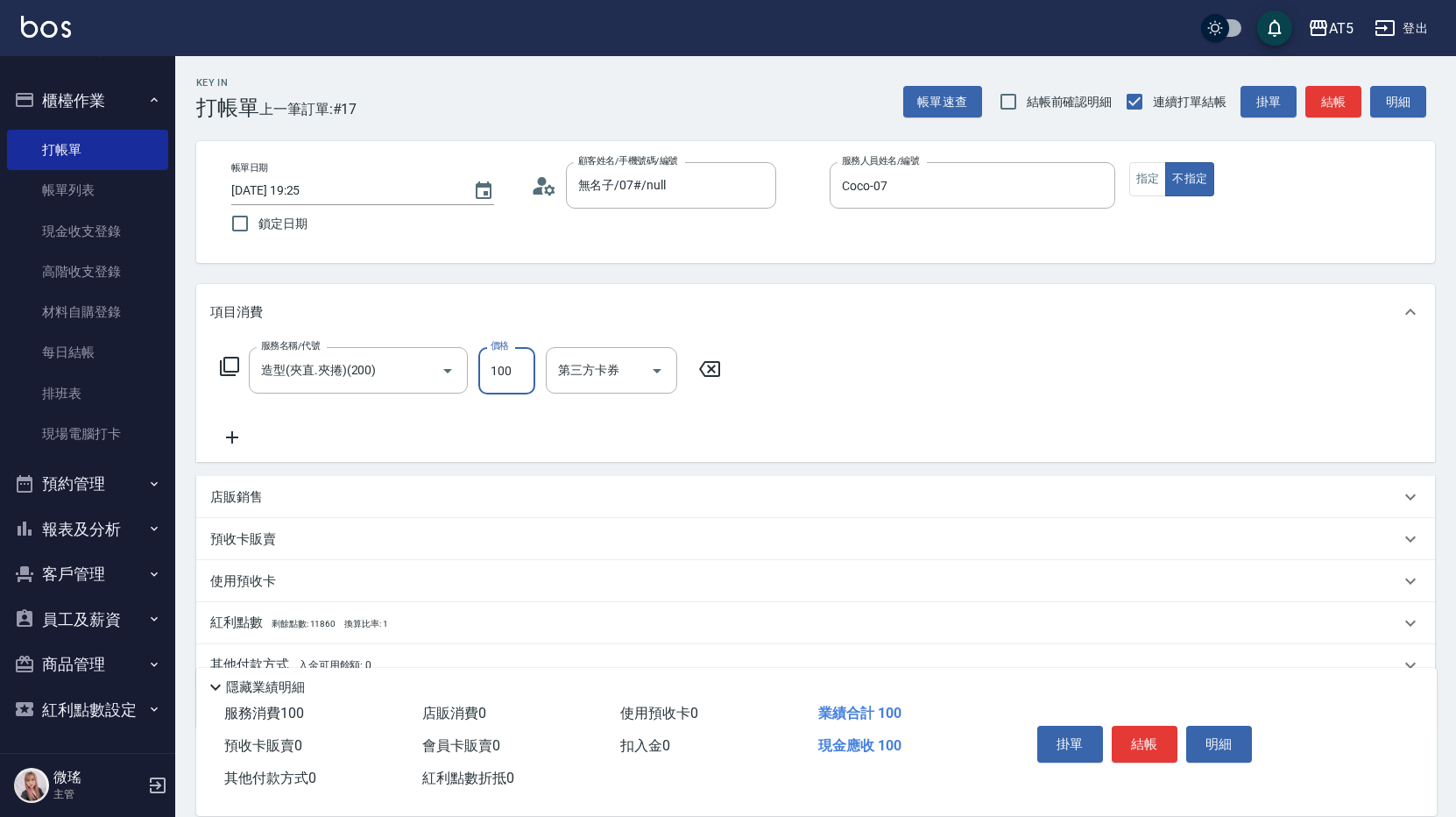
click at [773, 334] on div "項目消費" at bounding box center [815, 311] width 1238 height 56
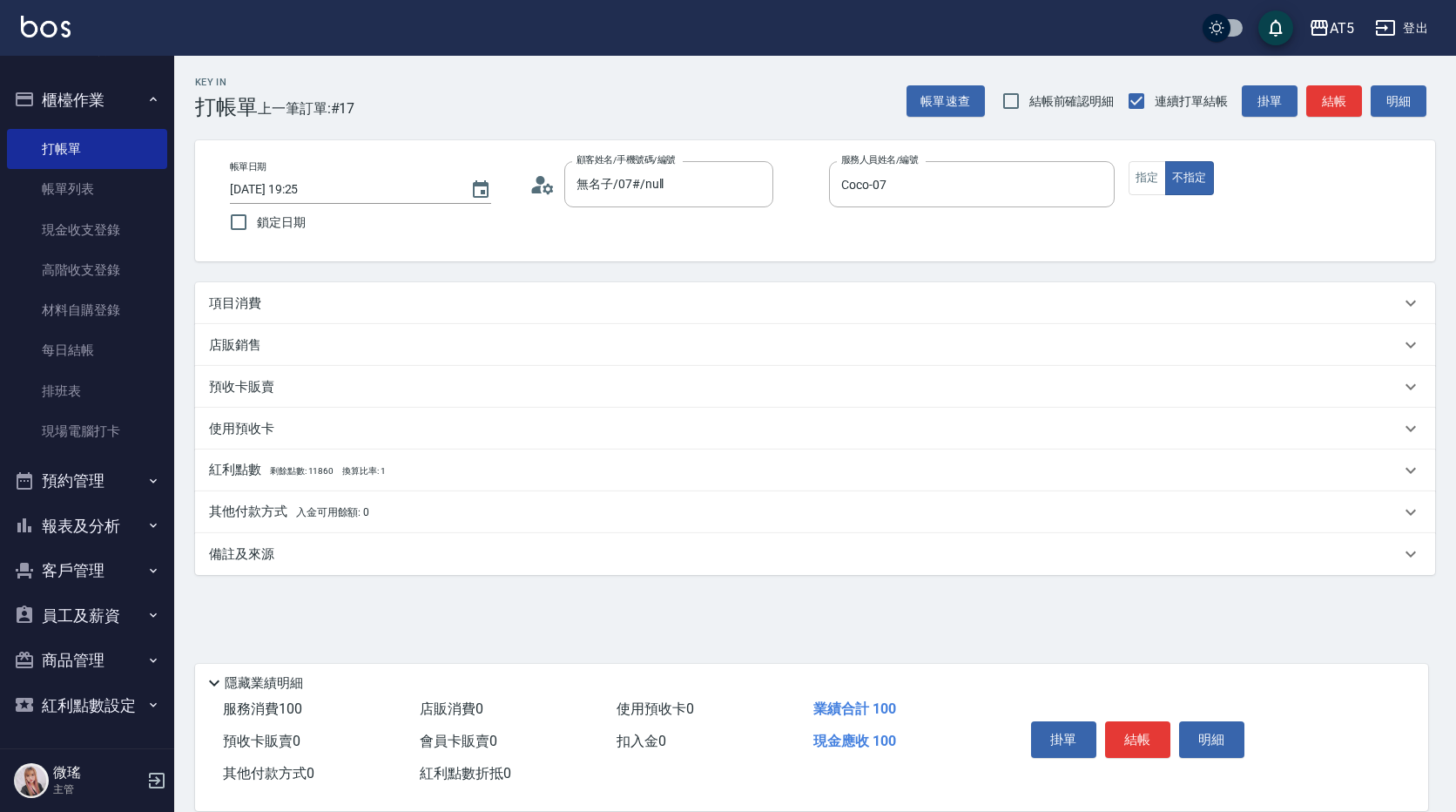
click at [698, 237] on div "帳單日期 [DATE] 19:25 鎖定日期 顧客姓名/手機號碼/編號 無名子/07#/null 顧客姓名/手機號碼/編號 服務人員姓名/編號 Coco-07…" at bounding box center [815, 201] width 1199 height 79
click at [363, 295] on div "項目消費" at bounding box center [804, 304] width 1192 height 18
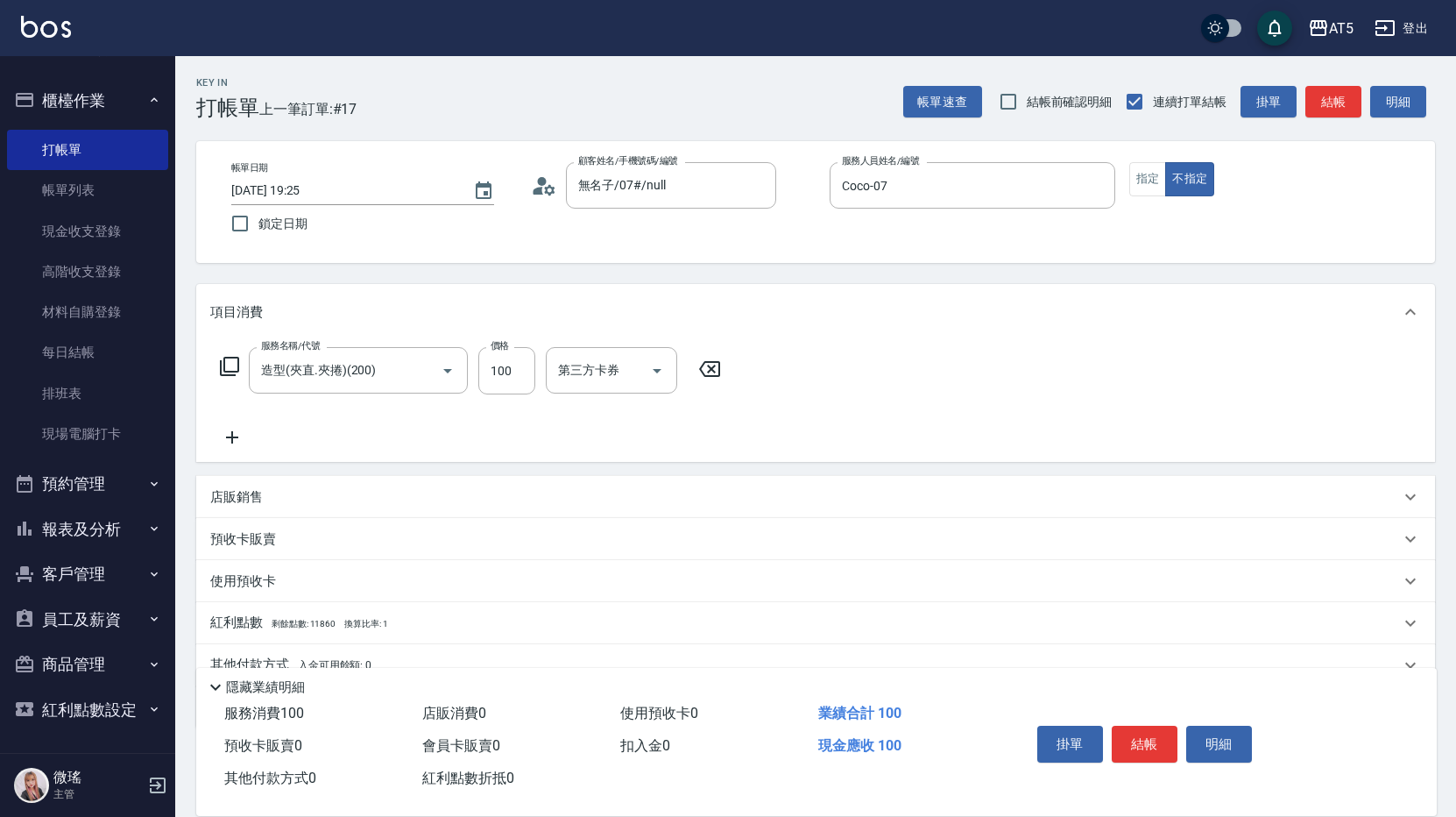
click at [229, 372] on icon at bounding box center [229, 365] width 19 height 19
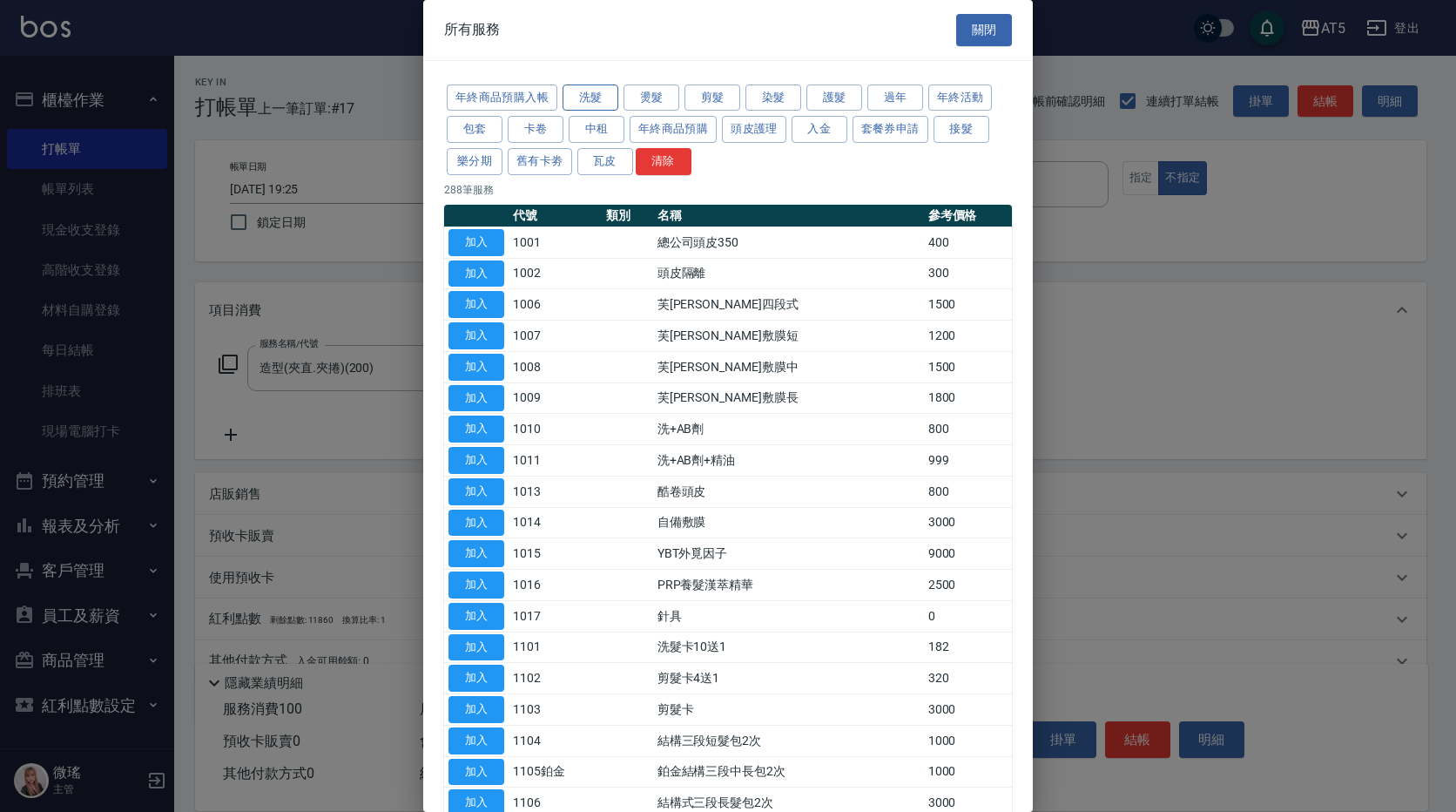
click at [610, 99] on button "洗髮" at bounding box center [591, 97] width 55 height 27
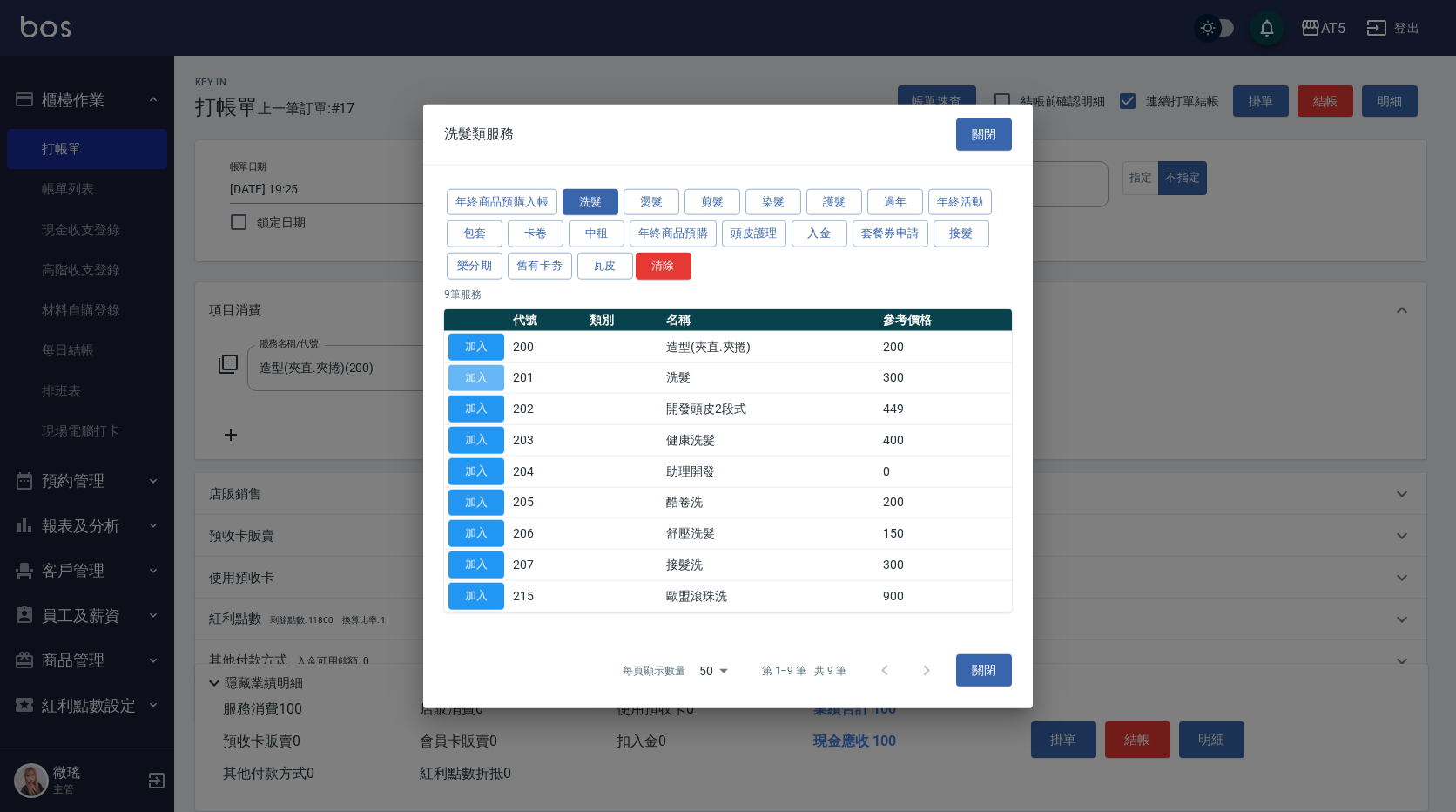
click at [496, 374] on button "加入" at bounding box center [477, 377] width 55 height 27
type input "40"
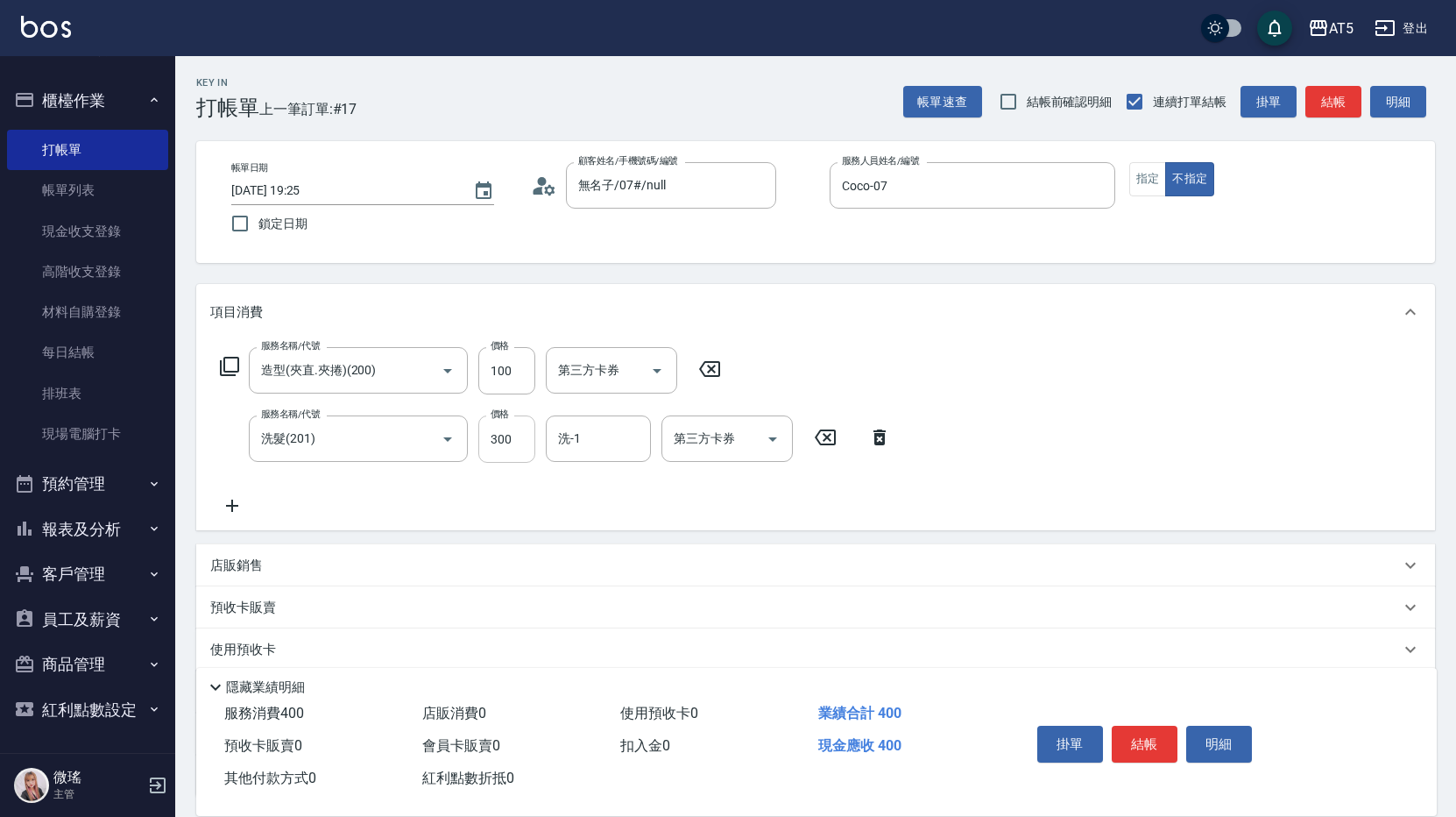
click at [515, 454] on input "300" at bounding box center [506, 439] width 57 height 48
type input "30"
type input "10"
type input "500"
type input "60"
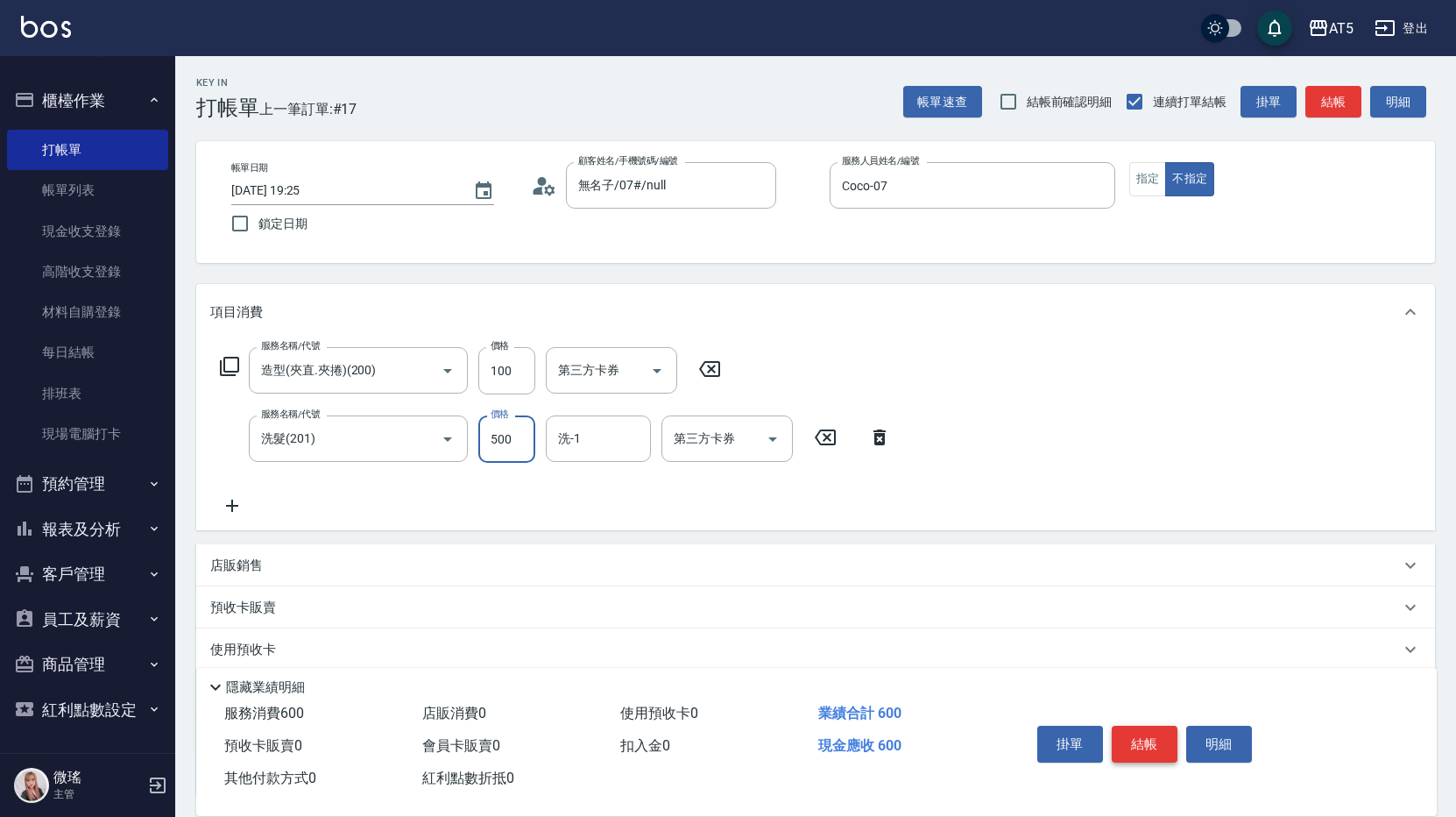
type input "500"
click at [1148, 748] on button "結帳" at bounding box center [1145, 743] width 66 height 37
click at [1148, 748] on div "掛單 結帳 明細" at bounding box center [1145, 745] width 229 height 55
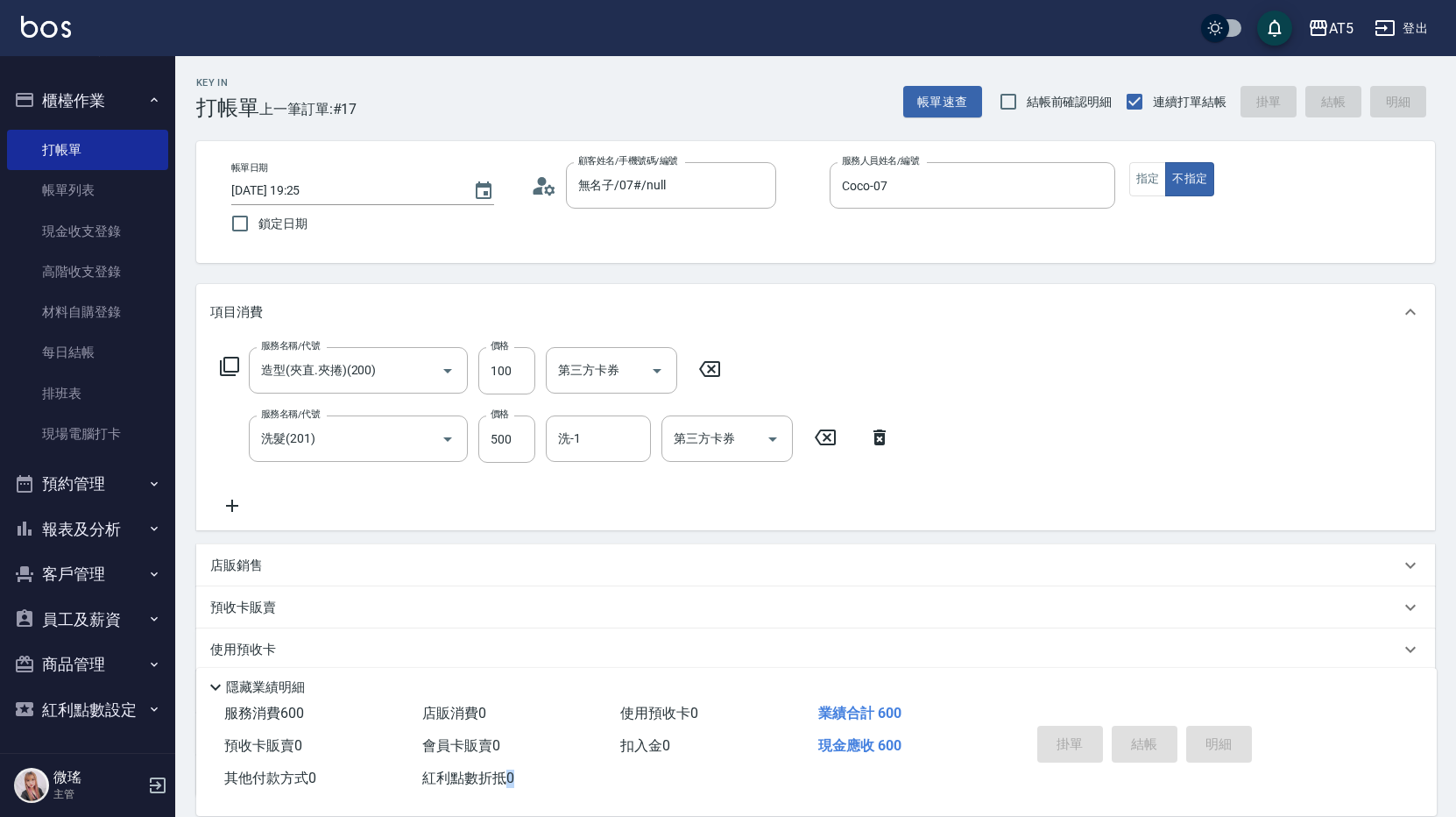
type input "[DATE] 19:26"
type input "0"
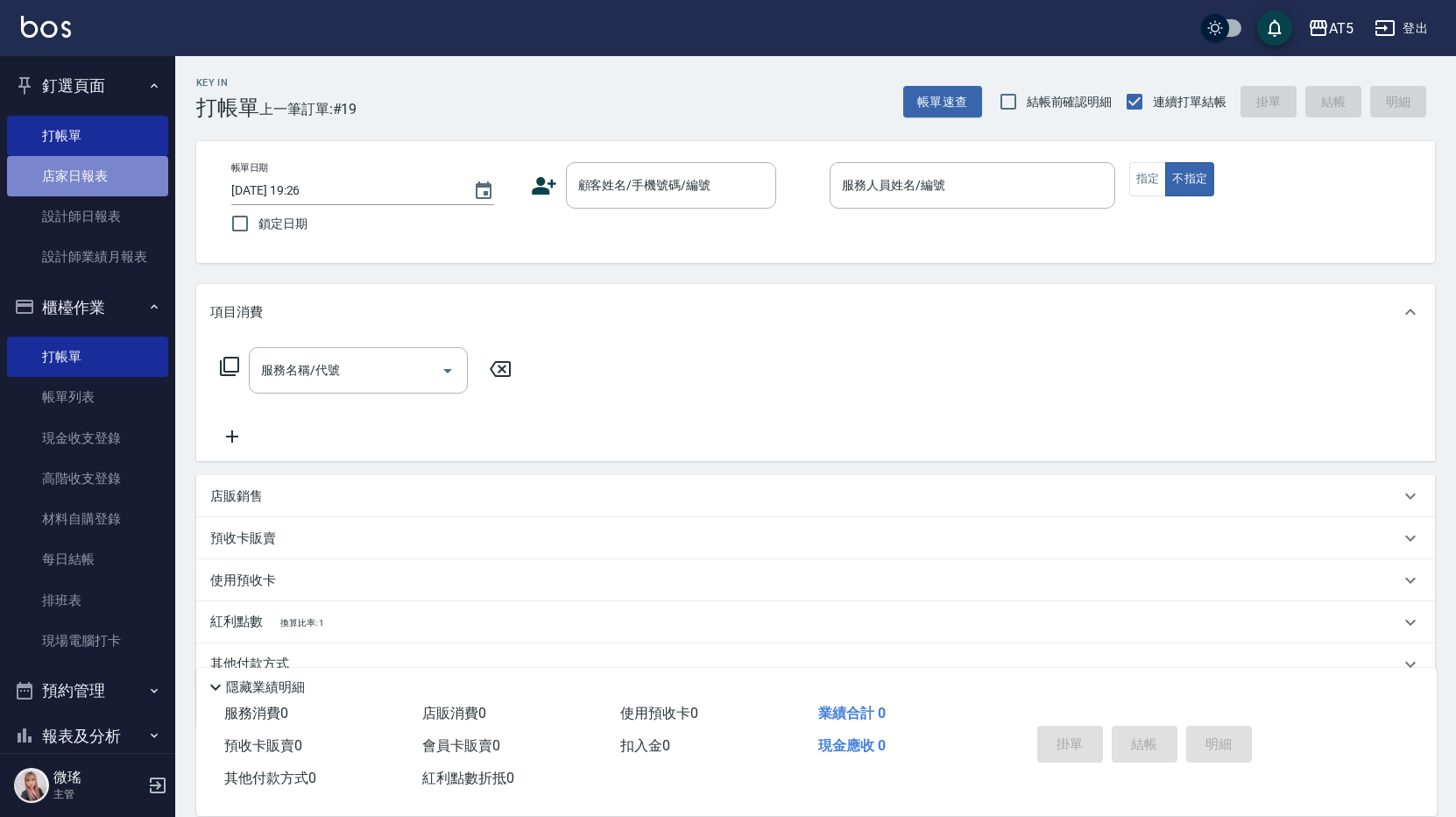
click at [87, 186] on link "店家日報表" at bounding box center [88, 176] width 161 height 41
